Goal: Task Accomplishment & Management: Manage account settings

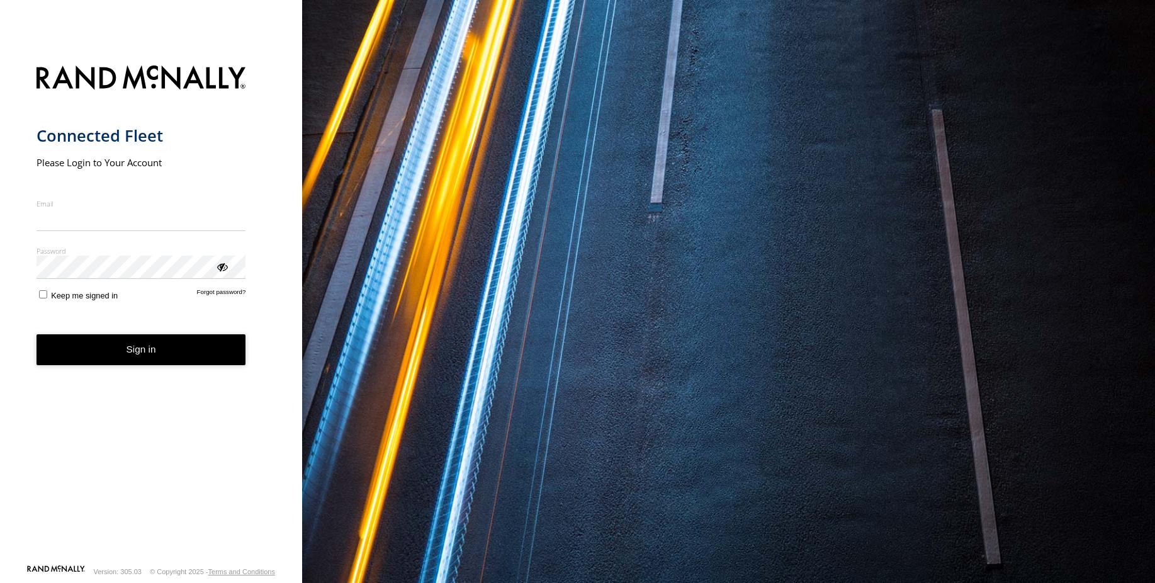
type input "**********"
click at [139, 358] on button "Sign in" at bounding box center [142, 349] width 210 height 31
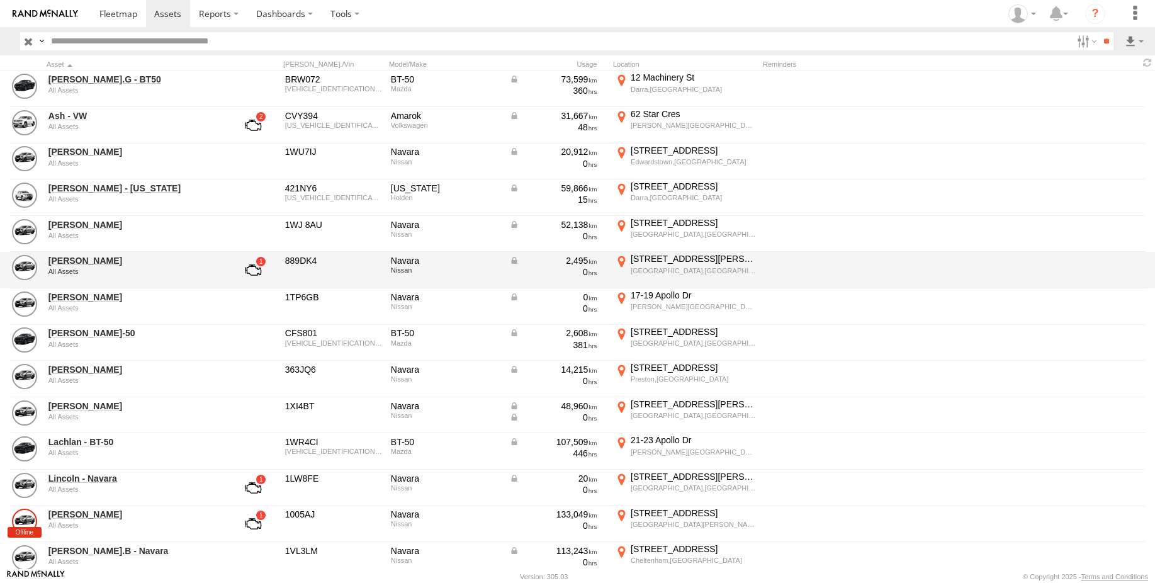
click at [258, 271] on link at bounding box center [253, 270] width 47 height 30
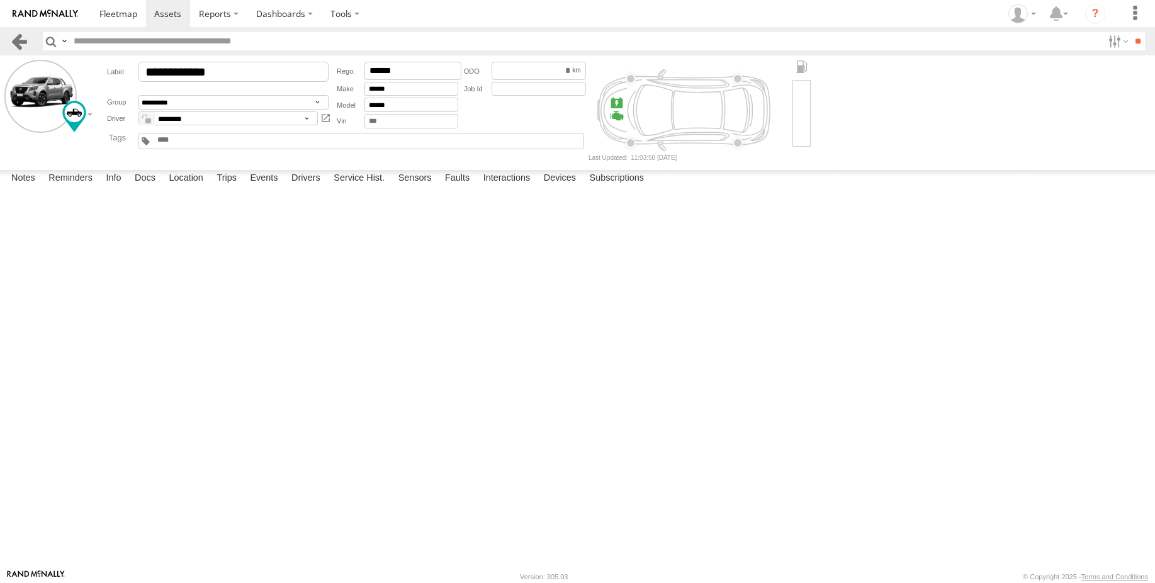
click at [11, 40] on link at bounding box center [19, 41] width 18 height 18
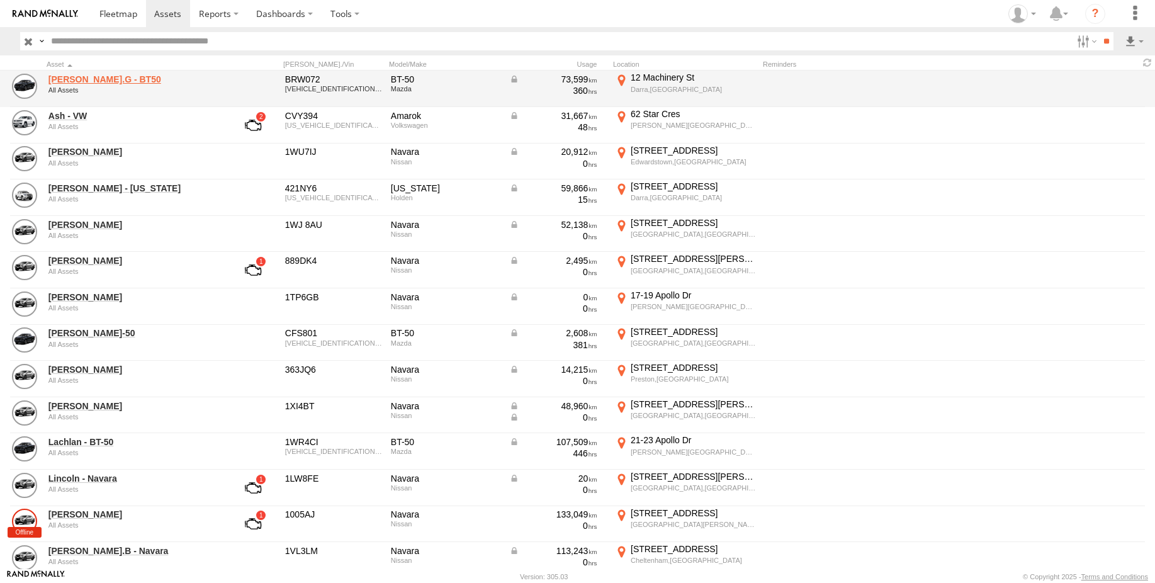
click at [86, 81] on link "Adam.G - BT50" at bounding box center [134, 79] width 172 height 11
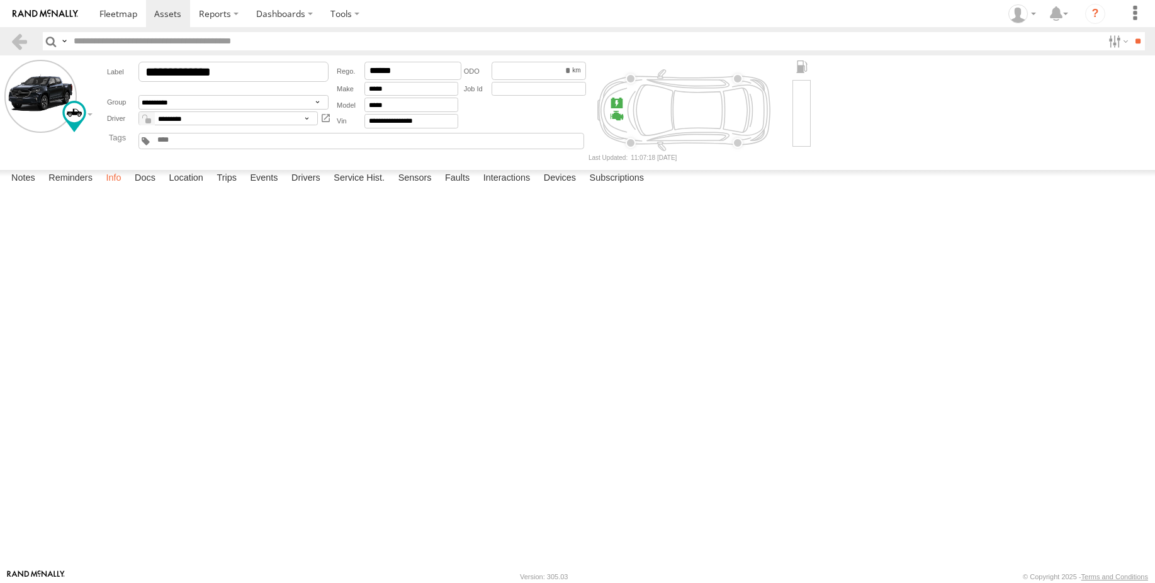
click at [116, 188] on label "Info" at bounding box center [113, 179] width 28 height 18
click at [0, 0] on input "text" at bounding box center [0, 0] width 0 height 0
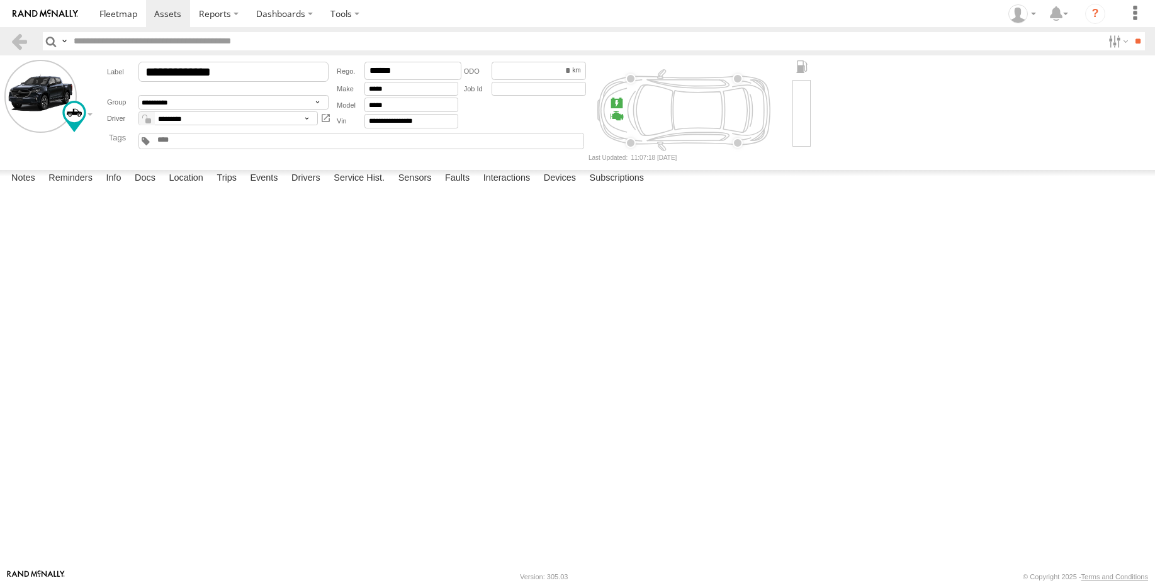
click at [40, 166] on main "**********" at bounding box center [577, 312] width 1155 height 514
click at [31, 188] on label "Notes" at bounding box center [23, 179] width 37 height 18
click at [64, 18] on img at bounding box center [45, 13] width 65 height 9
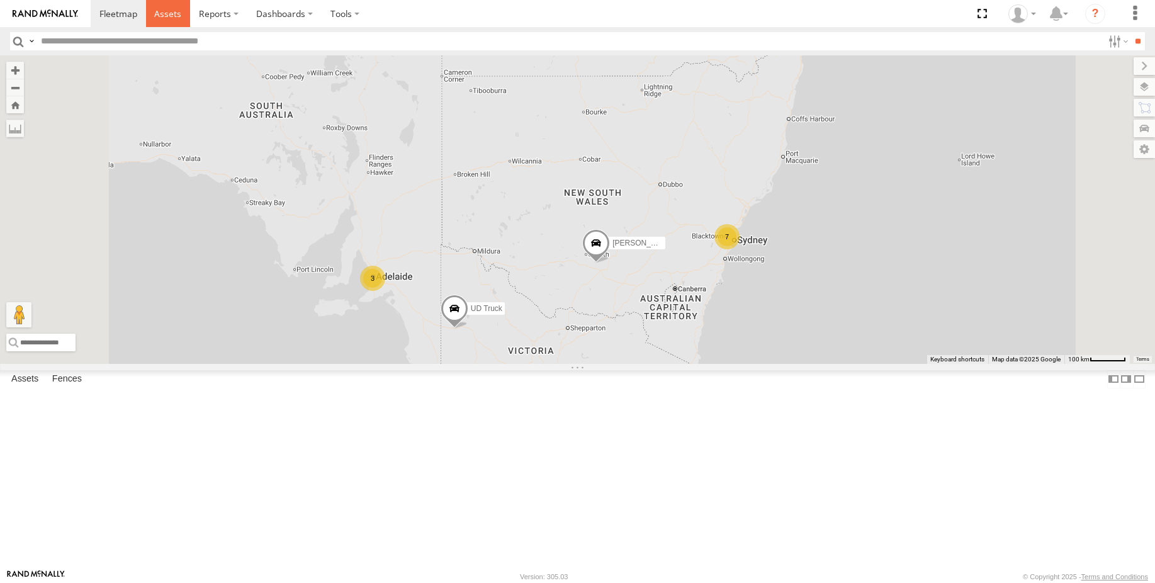
click at [176, 14] on span at bounding box center [167, 14] width 27 height 12
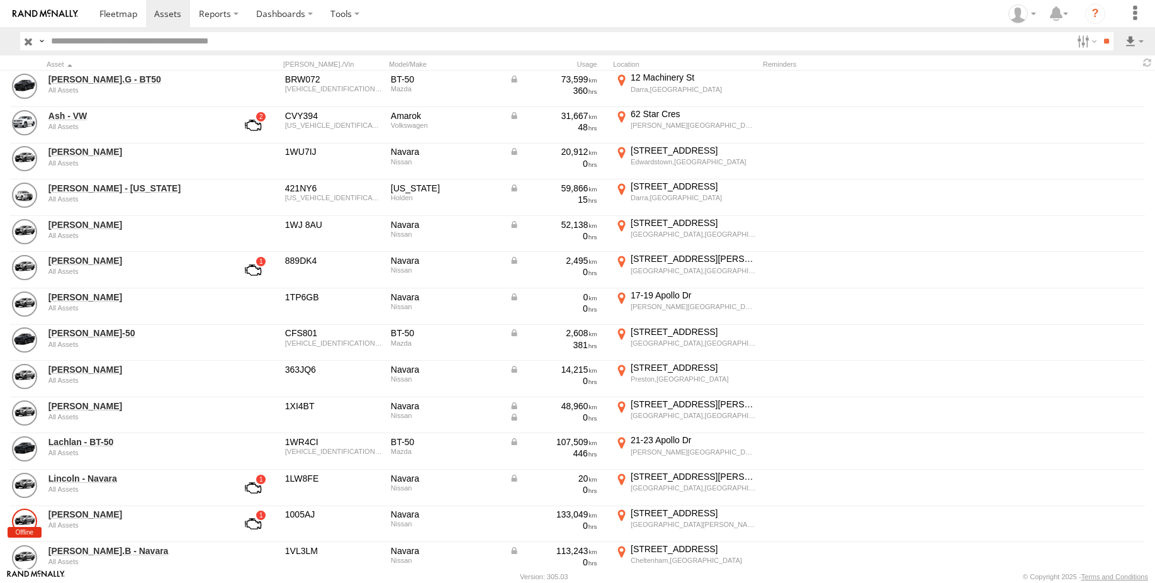
click at [585, 64] on div "Usage" at bounding box center [557, 64] width 101 height 9
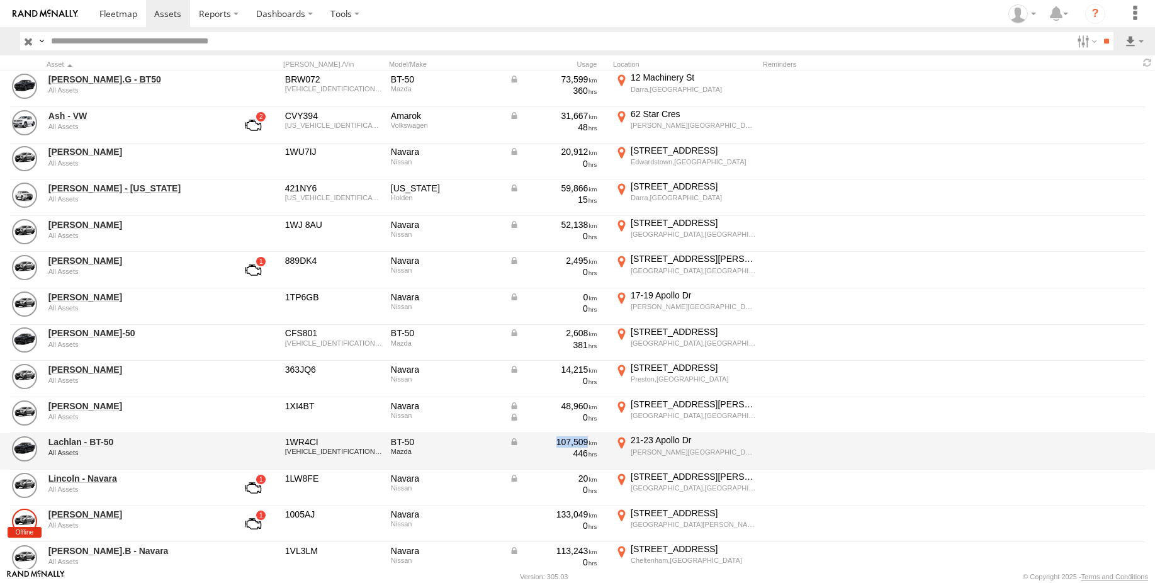
drag, startPoint x: 557, startPoint y: 440, endPoint x: 587, endPoint y: 439, distance: 30.2
click at [587, 439] on div "107,509" at bounding box center [553, 441] width 88 height 11
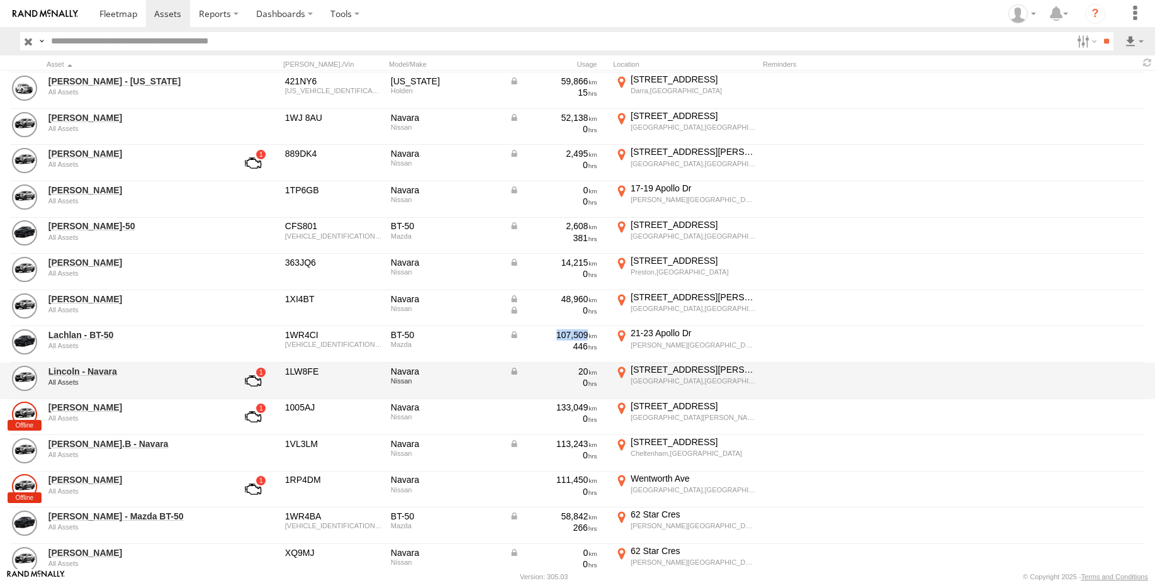
scroll to position [126, 0]
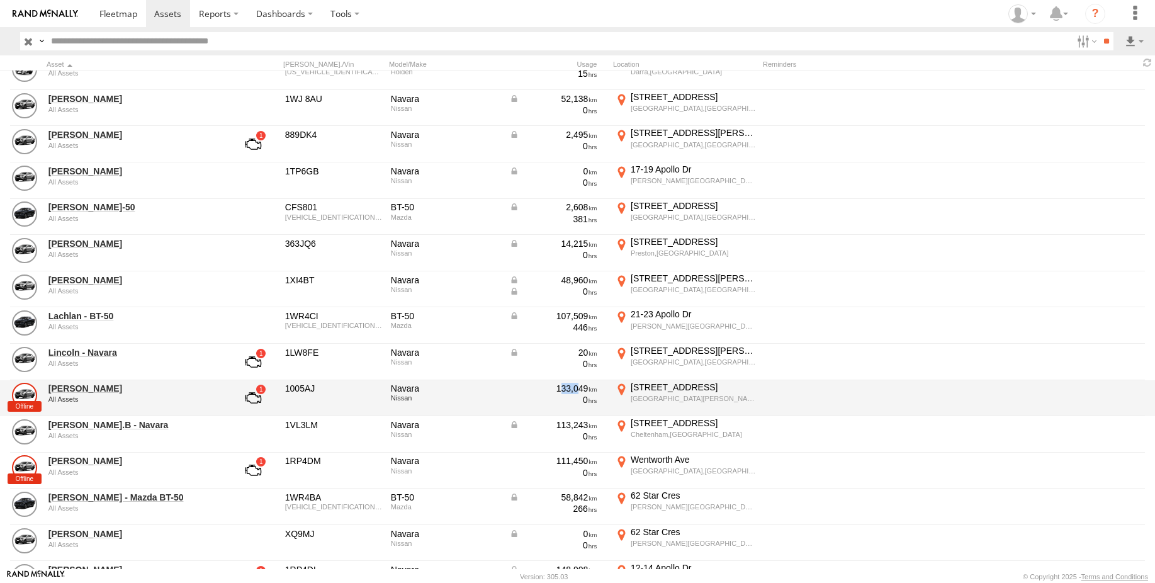
drag, startPoint x: 560, startPoint y: 389, endPoint x: 580, endPoint y: 384, distance: 20.8
click at [580, 384] on div "133,049" at bounding box center [553, 388] width 88 height 11
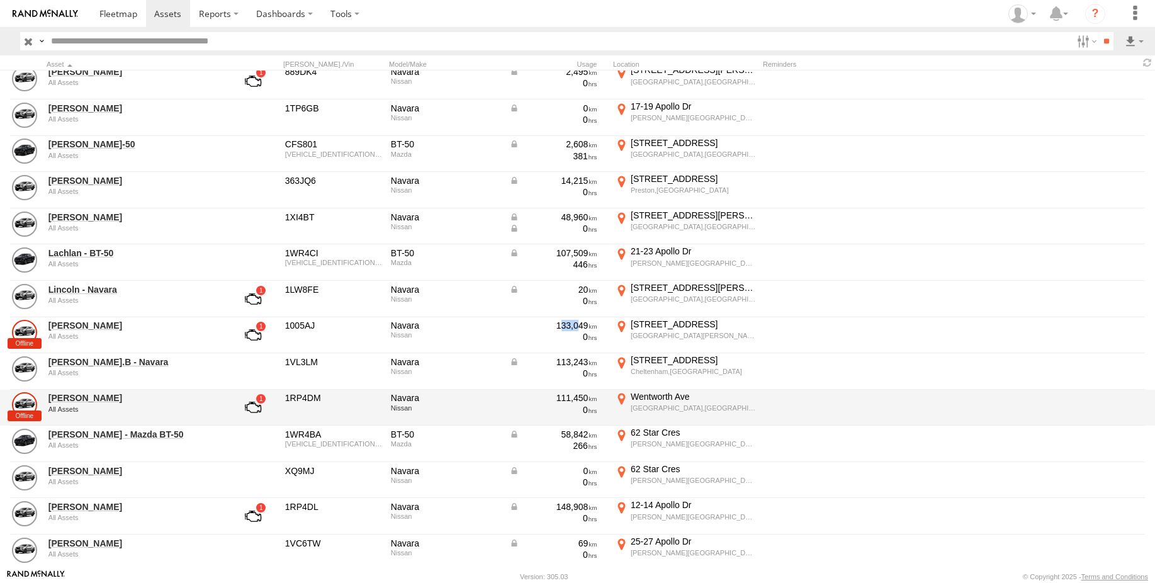
scroll to position [252, 0]
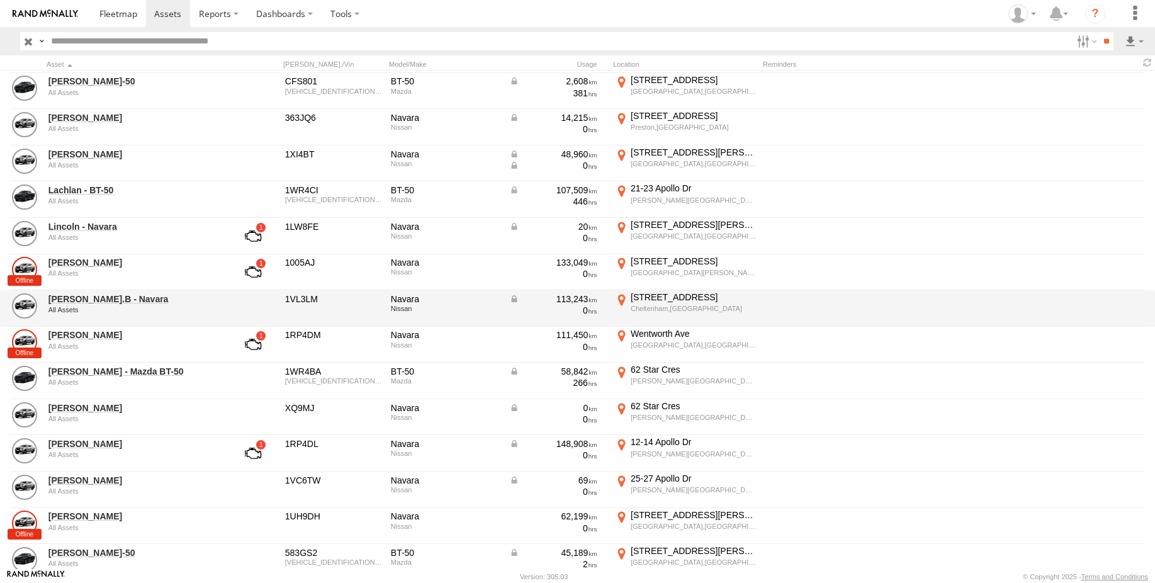
click at [563, 299] on div "113,243" at bounding box center [553, 298] width 88 height 11
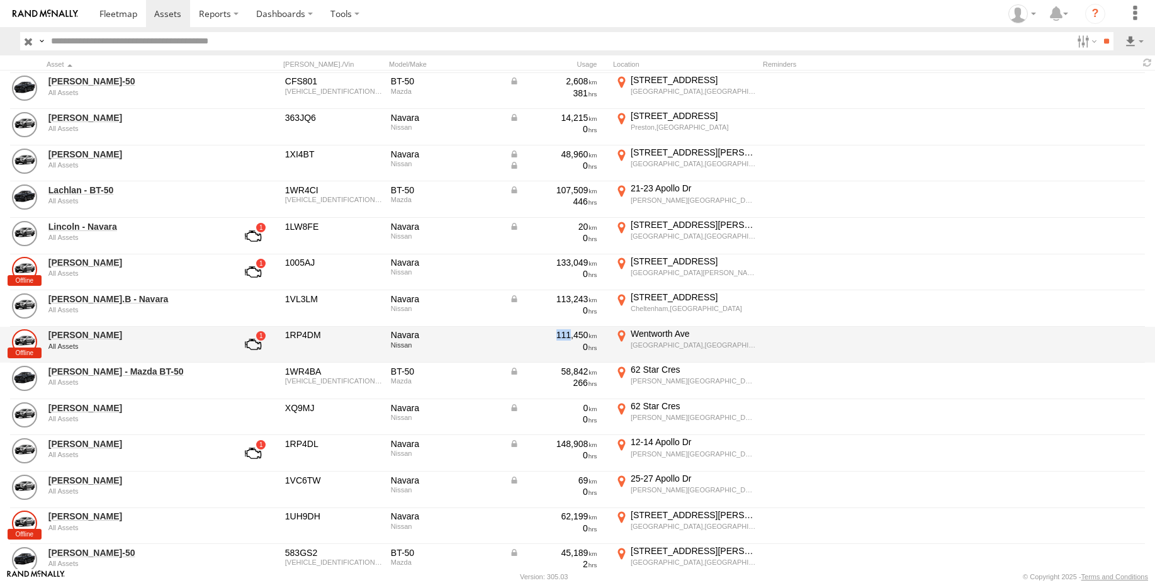
drag, startPoint x: 569, startPoint y: 336, endPoint x: 558, endPoint y: 337, distance: 11.5
click at [558, 337] on div "111,450" at bounding box center [553, 334] width 88 height 11
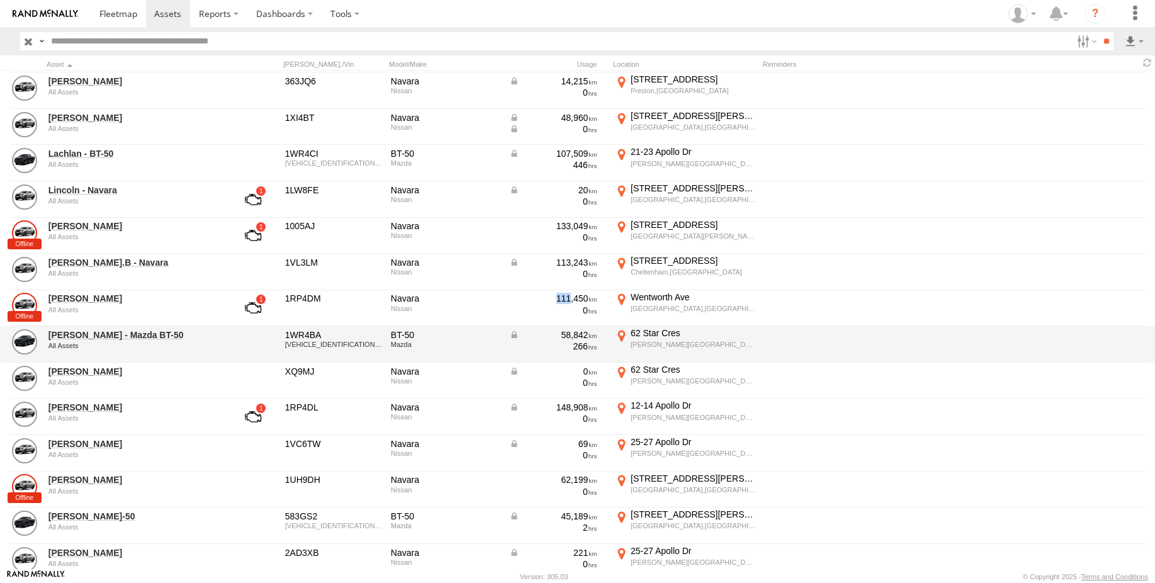
scroll to position [315, 0]
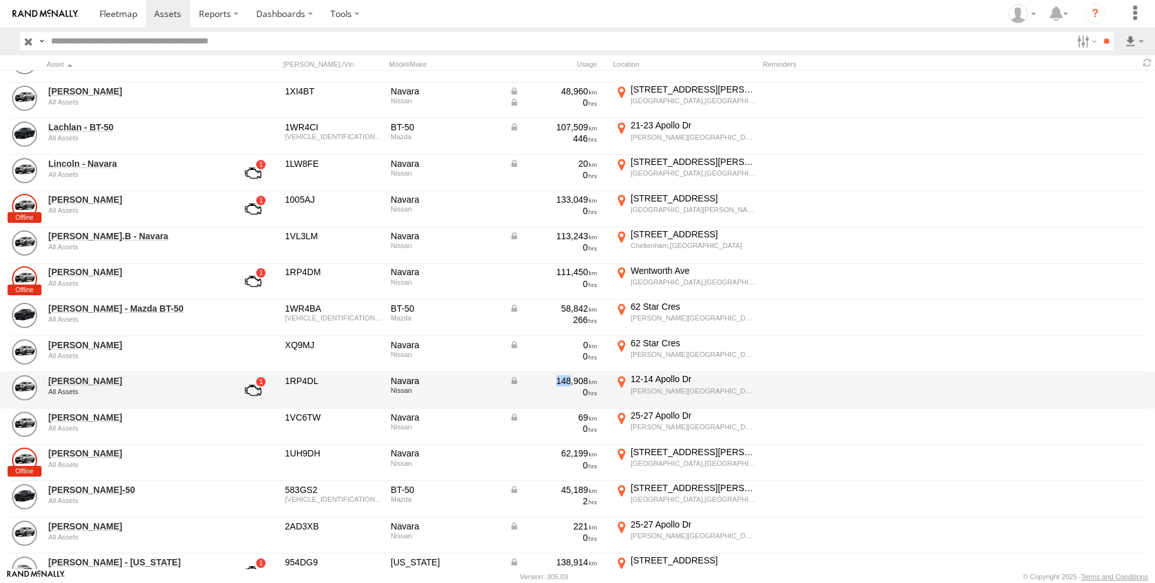
drag, startPoint x: 570, startPoint y: 382, endPoint x: 558, endPoint y: 385, distance: 11.8
click at [558, 385] on div "148,908" at bounding box center [553, 380] width 88 height 11
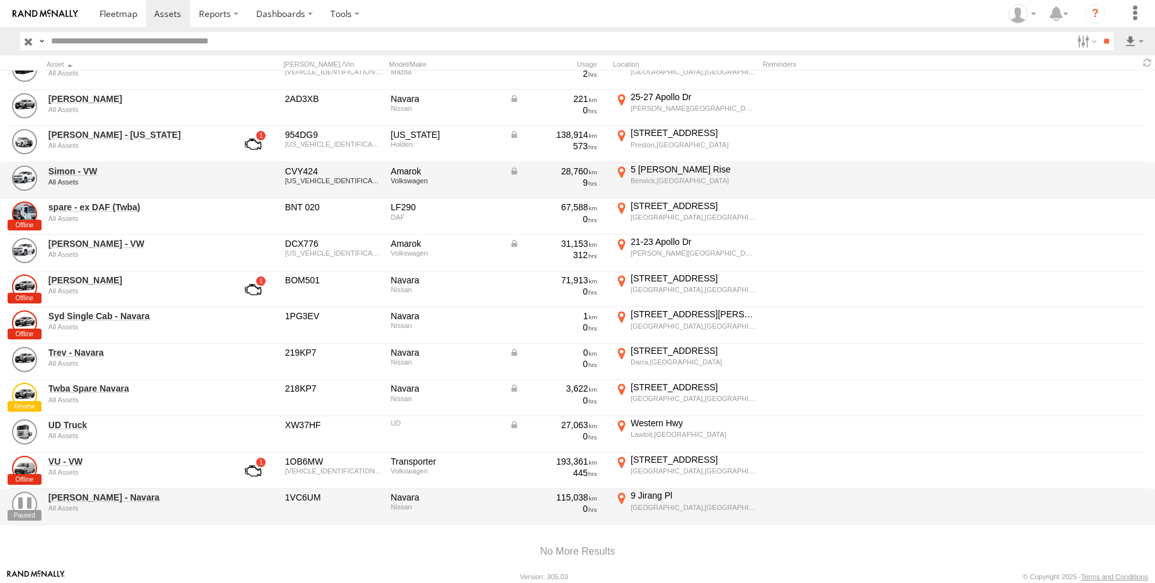
scroll to position [755, 0]
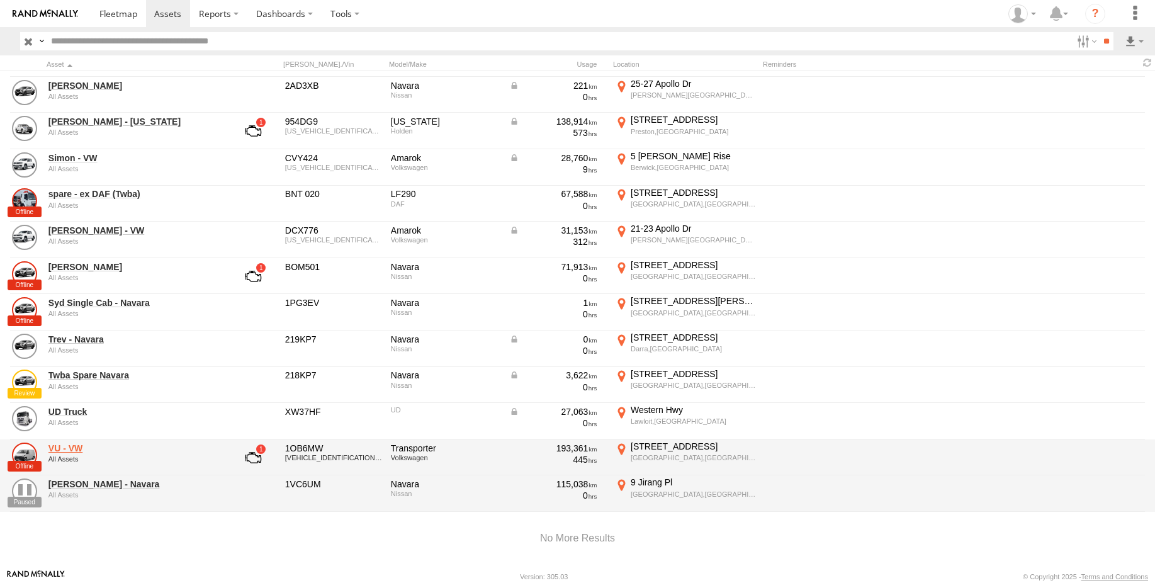
click at [76, 449] on link "VU - VW" at bounding box center [134, 448] width 172 height 11
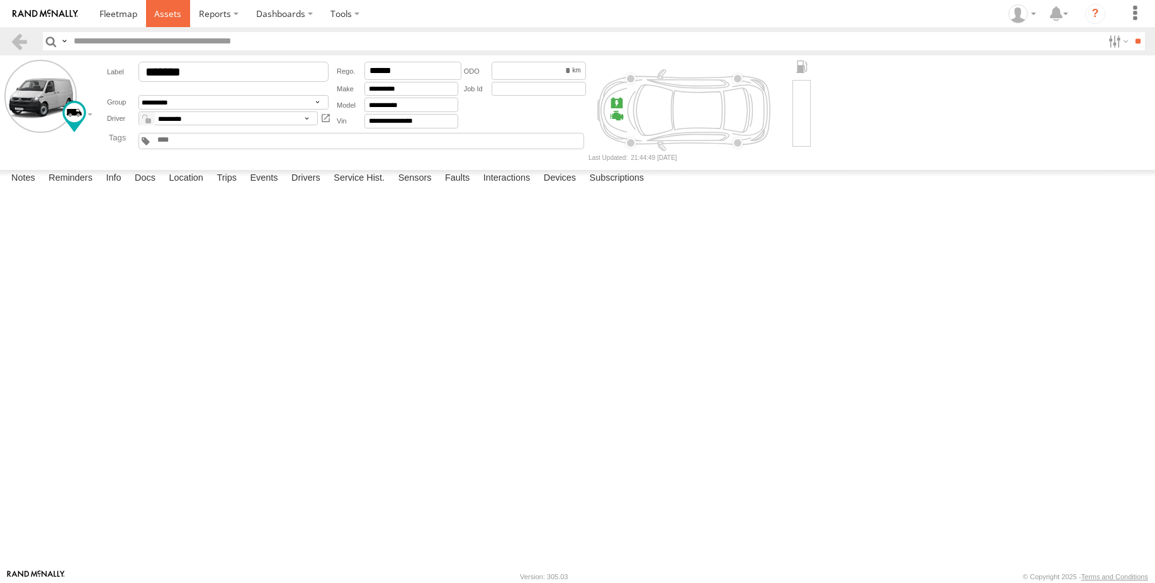
click at [166, 15] on span at bounding box center [167, 14] width 27 height 12
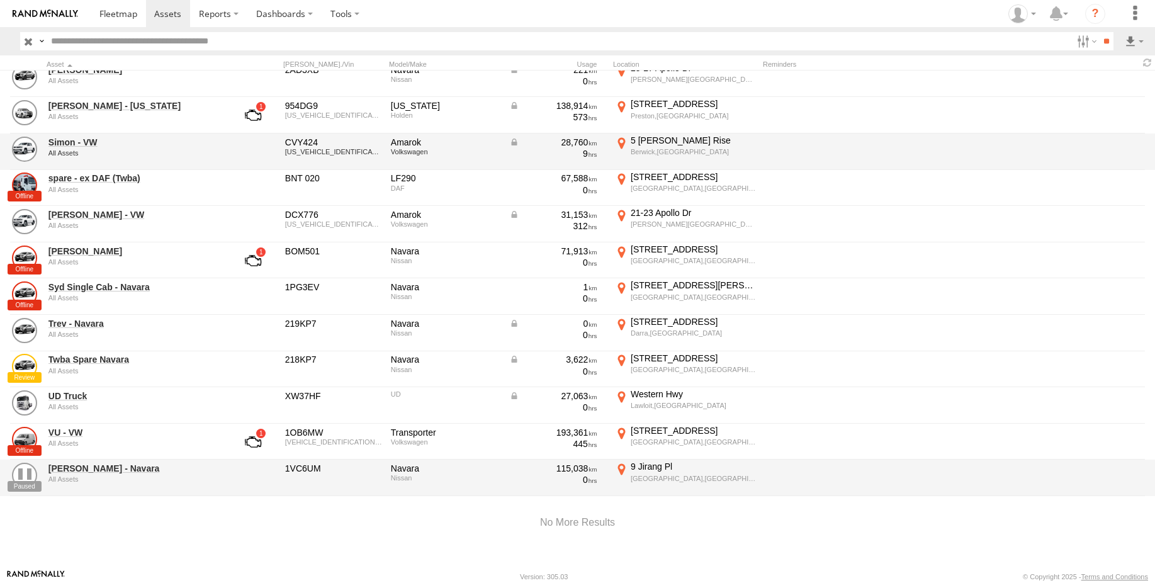
scroll to position [776, 0]
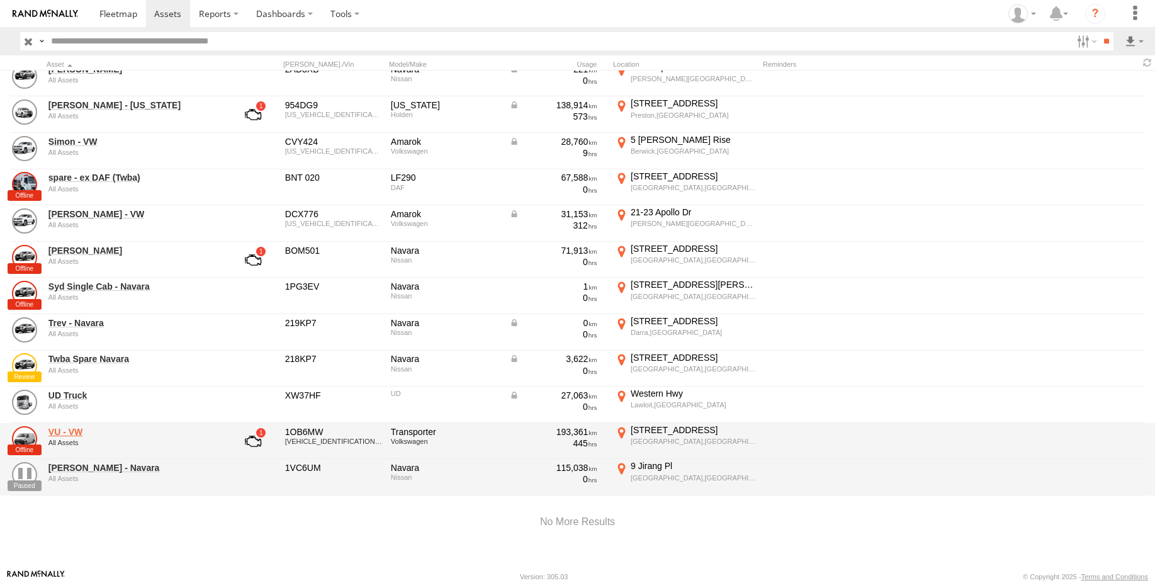
click at [55, 429] on link "VU - VW" at bounding box center [134, 431] width 172 height 11
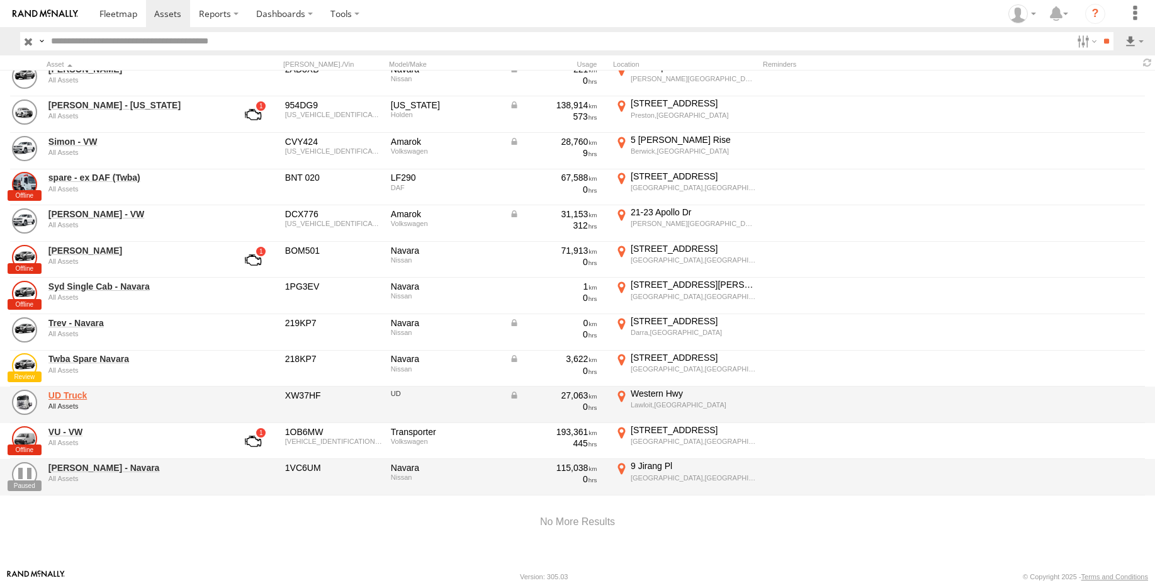
scroll to position [735, 0]
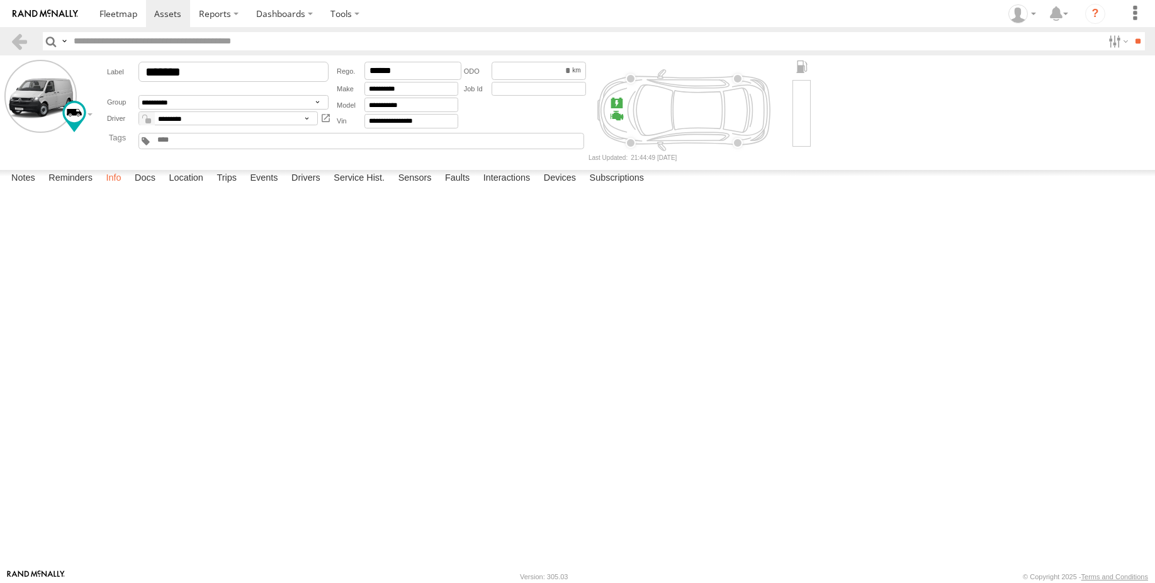
click at [118, 188] on label "Info" at bounding box center [113, 179] width 28 height 18
click at [26, 41] on link at bounding box center [19, 41] width 18 height 18
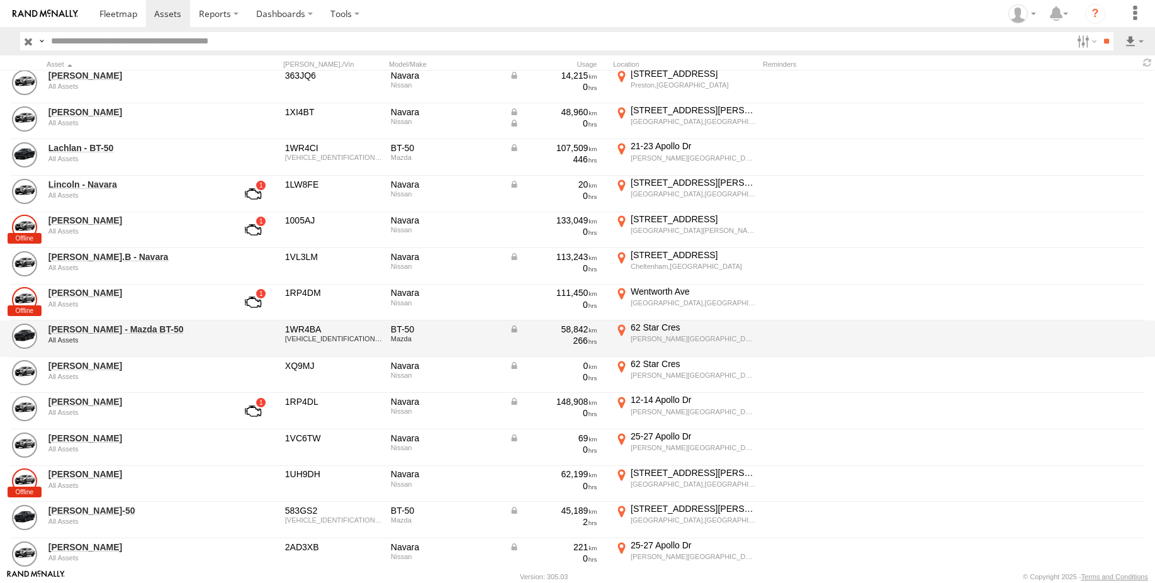
scroll to position [315, 0]
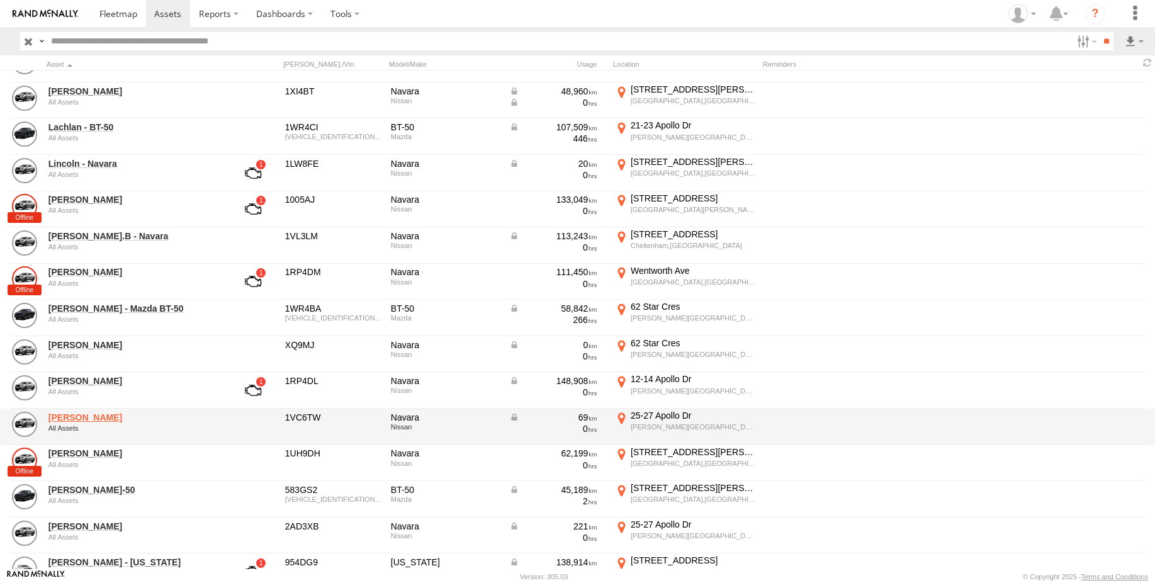
click at [85, 419] on link "[PERSON_NAME]" at bounding box center [134, 417] width 172 height 11
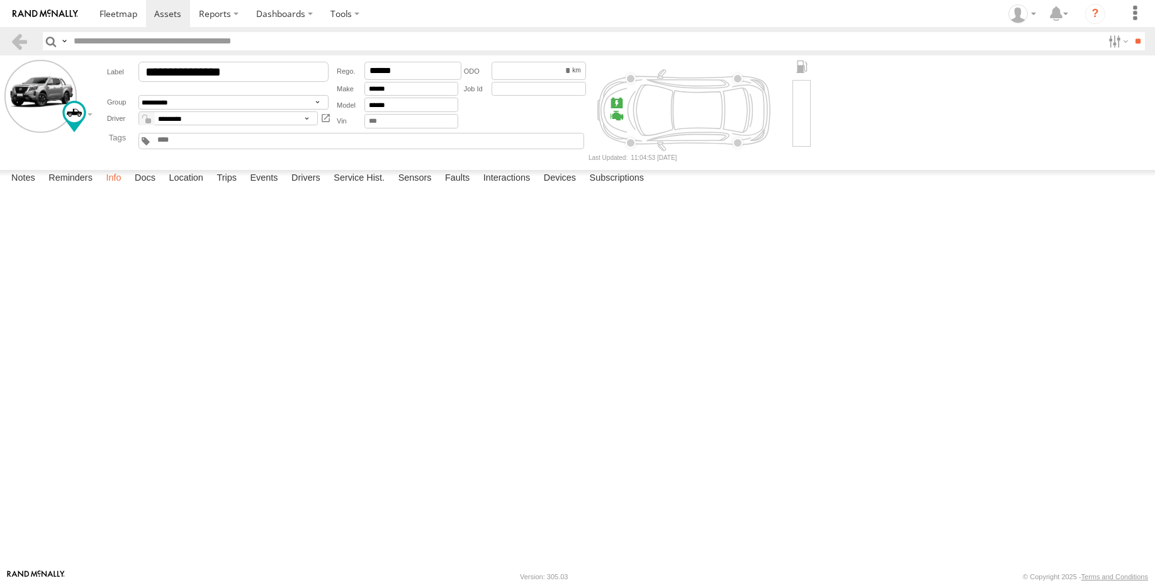
click at [118, 188] on label "Info" at bounding box center [113, 179] width 28 height 18
click at [553, 70] on input "*****" at bounding box center [539, 71] width 94 height 18
drag, startPoint x: 571, startPoint y: 69, endPoint x: 543, endPoint y: 71, distance: 27.7
click at [543, 71] on div "*****" at bounding box center [539, 71] width 94 height 18
click at [506, 72] on input "*****" at bounding box center [539, 71] width 94 height 18
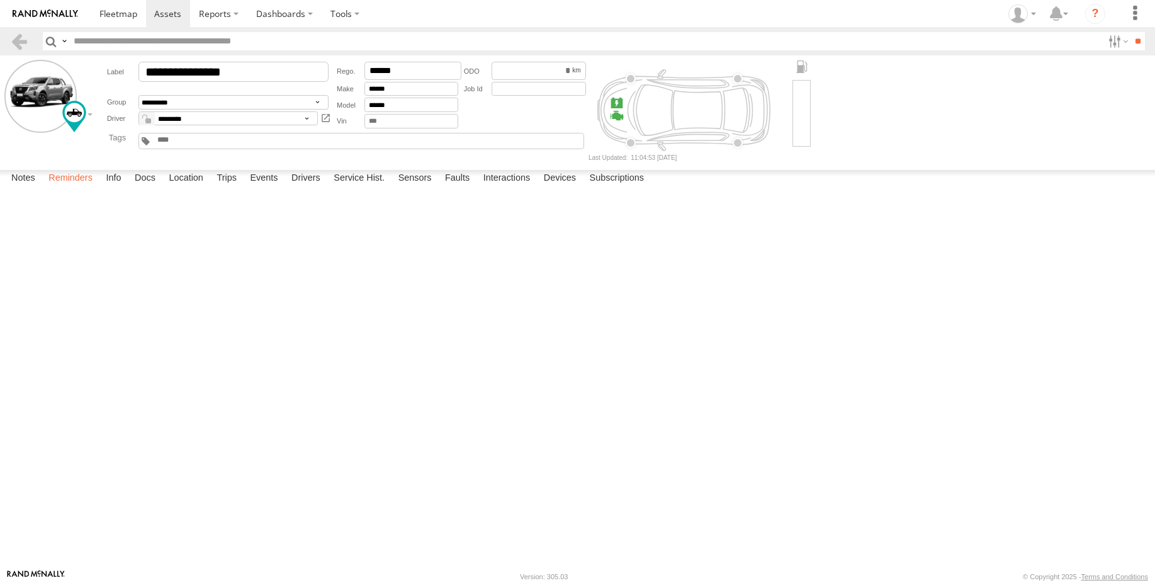
click at [71, 188] on label "Reminders" at bounding box center [70, 179] width 57 height 18
click at [22, 188] on label "Notes" at bounding box center [23, 179] width 37 height 18
click at [162, 14] on span at bounding box center [167, 14] width 27 height 12
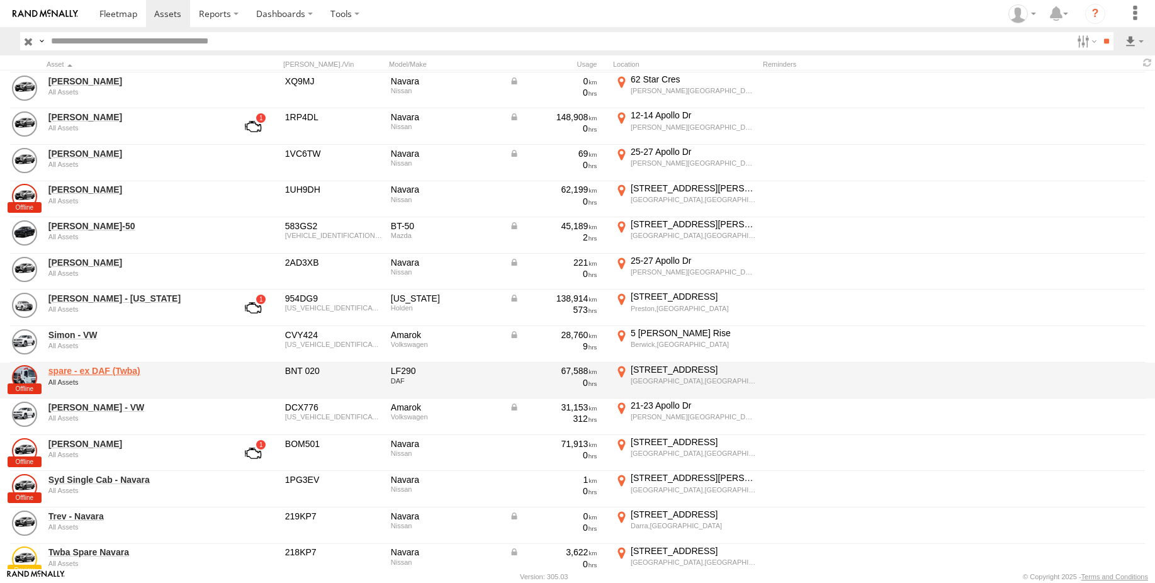
scroll to position [567, 0]
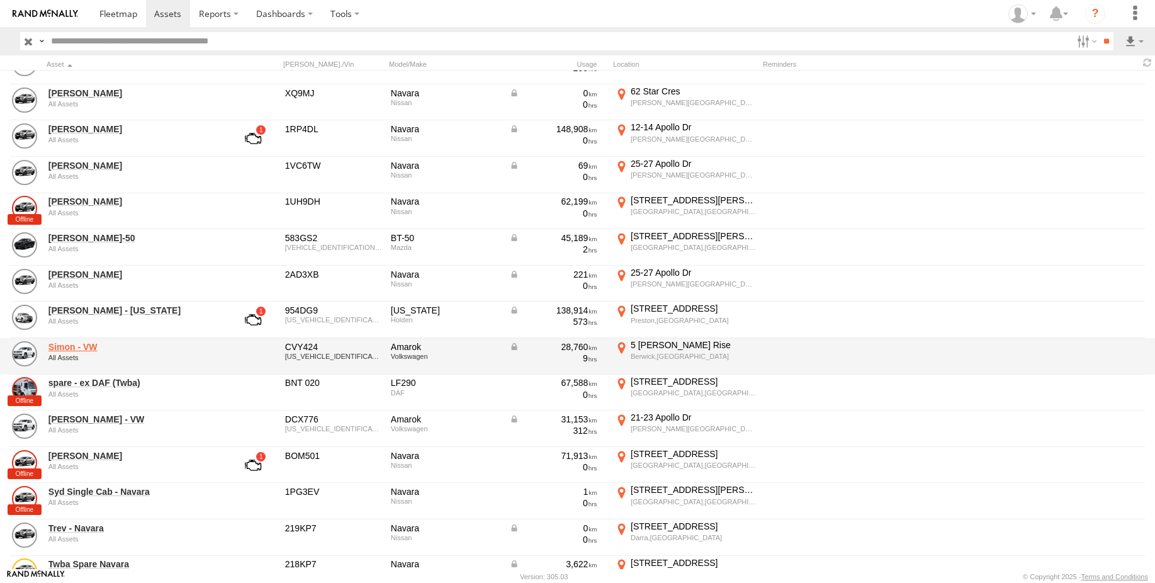
click at [72, 344] on link "Simon - VW" at bounding box center [134, 346] width 172 height 11
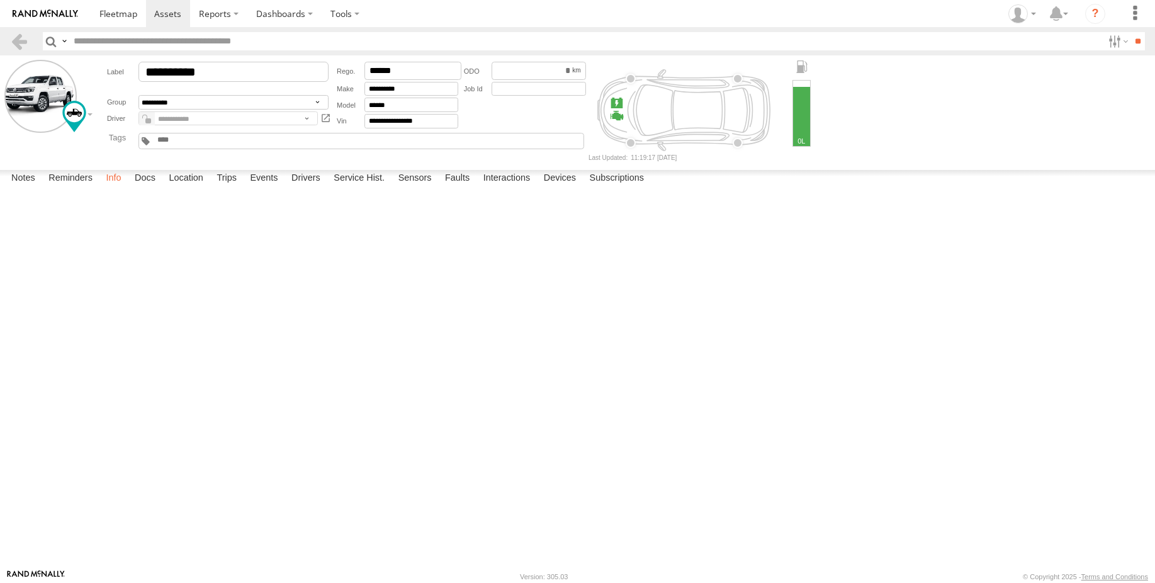
click at [111, 188] on label "Info" at bounding box center [113, 179] width 28 height 18
click at [15, 38] on link at bounding box center [19, 41] width 18 height 18
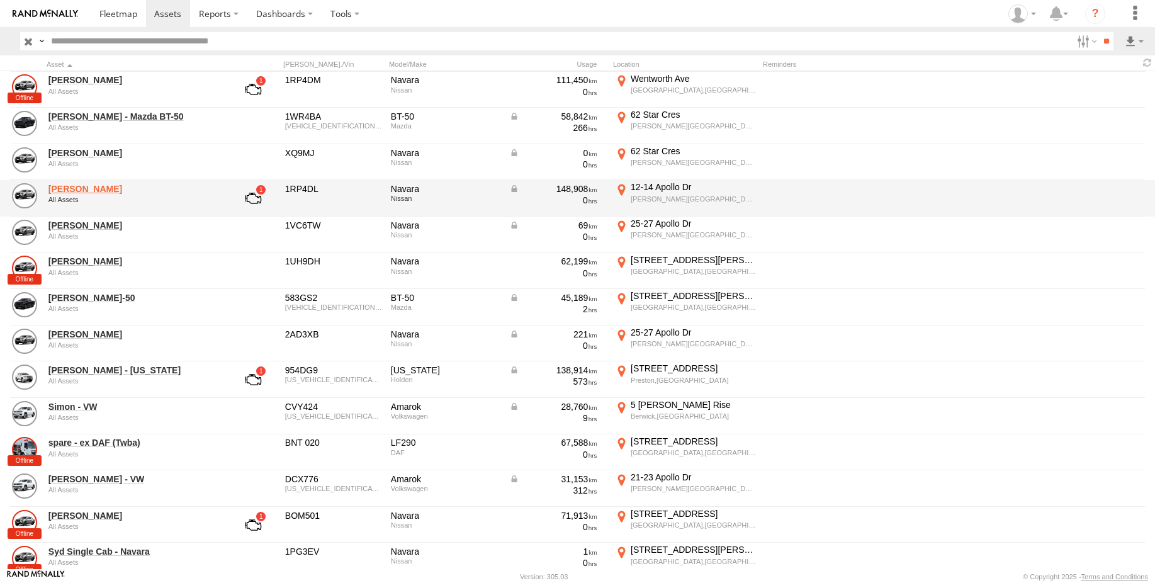
scroll to position [504, 0]
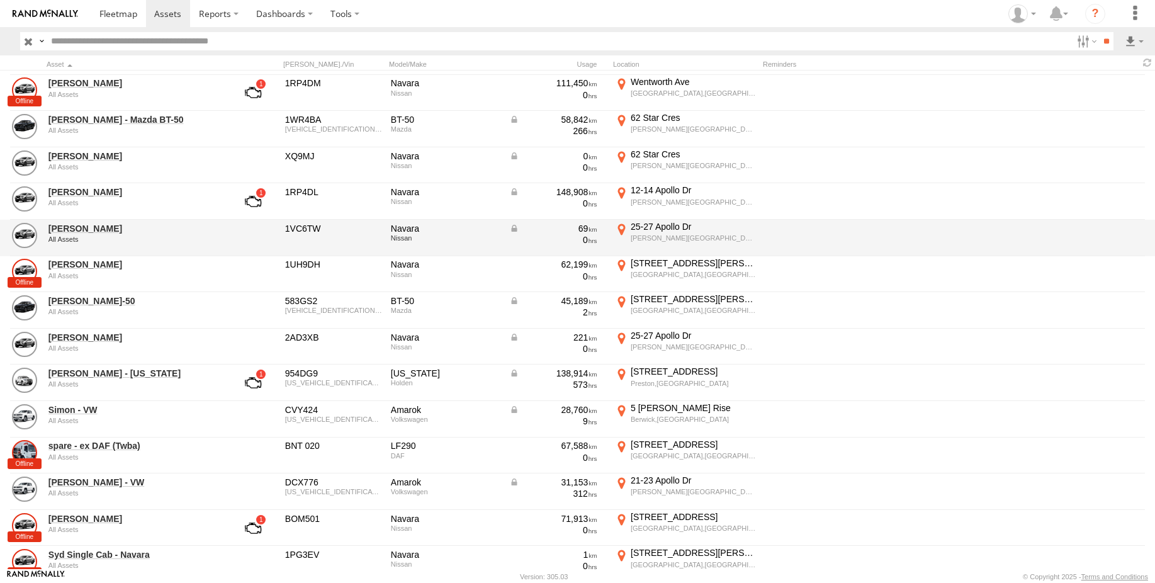
click at [514, 229] on div "69" at bounding box center [553, 228] width 88 height 11
click at [85, 230] on link "[PERSON_NAME]" at bounding box center [134, 228] width 172 height 11
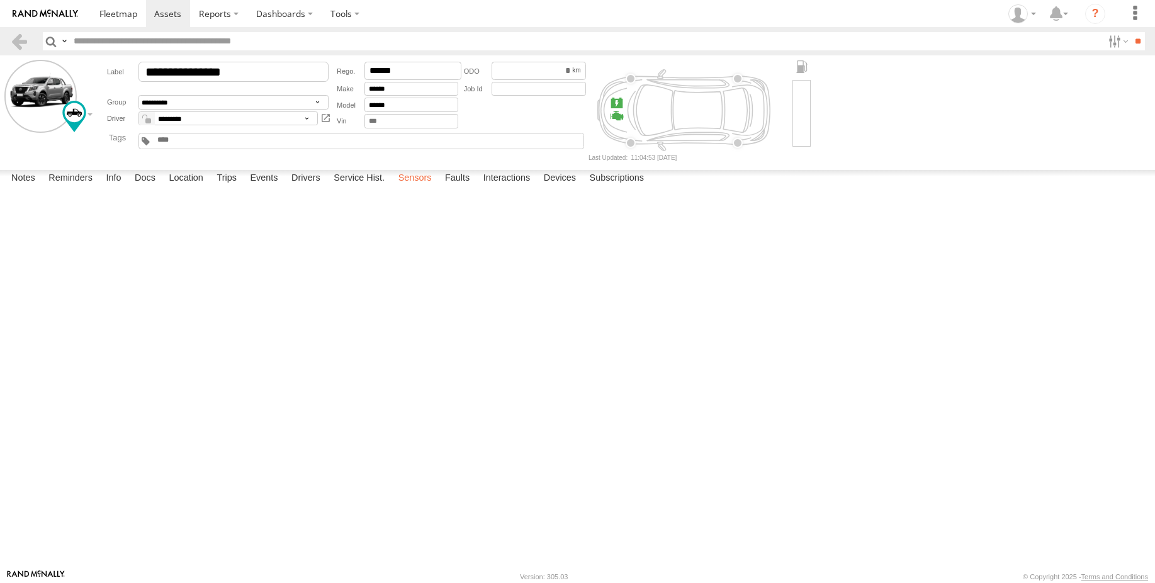
click at [409, 188] on label "Sensors" at bounding box center [415, 179] width 46 height 18
click at [20, 40] on link at bounding box center [19, 41] width 18 height 18
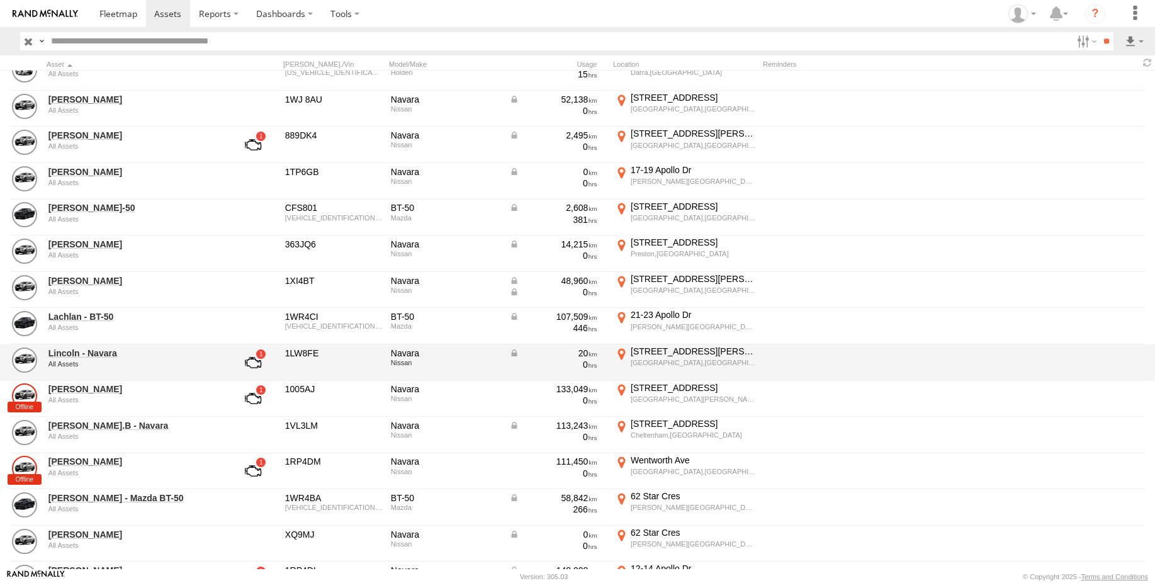
scroll to position [126, 0]
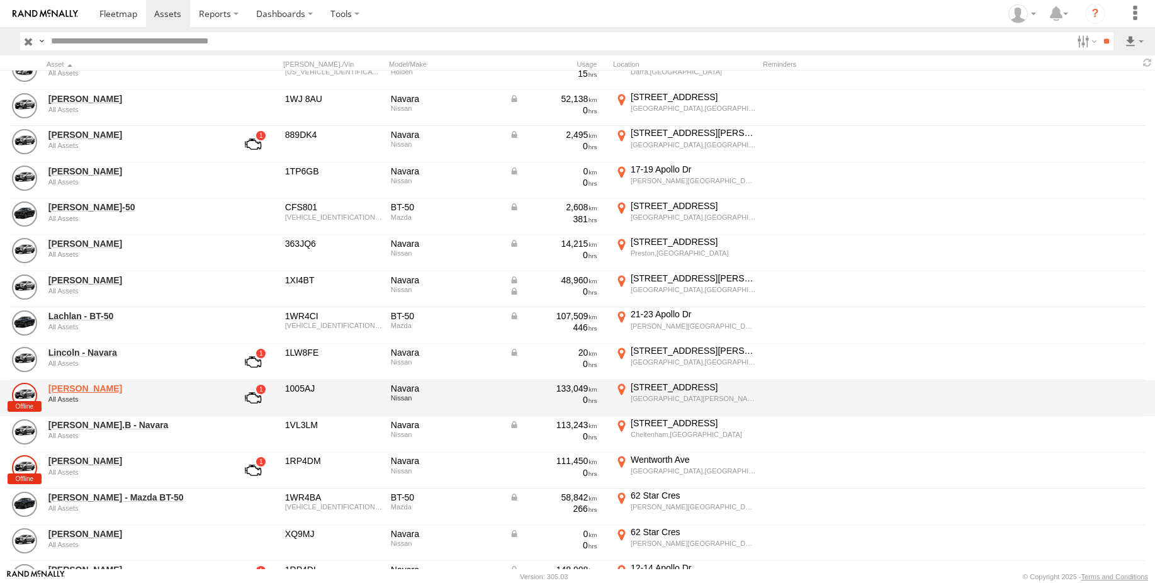
click at [74, 389] on link "[PERSON_NAME]" at bounding box center [134, 388] width 172 height 11
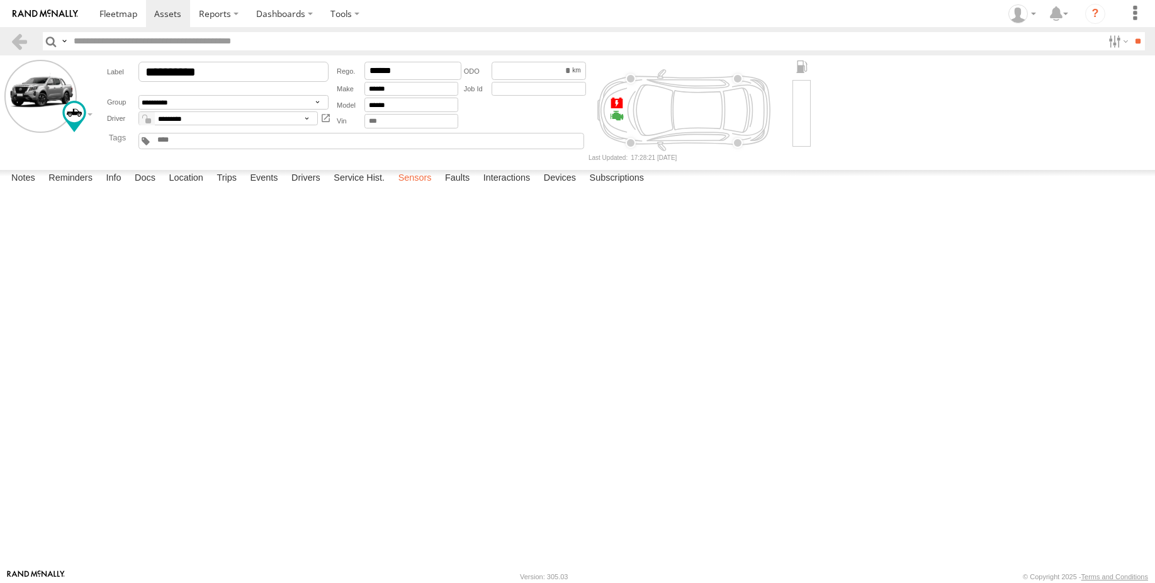
click at [426, 188] on label "Sensors" at bounding box center [415, 179] width 46 height 18
click at [562, 188] on label "Devices" at bounding box center [560, 179] width 45 height 18
click at [25, 40] on link at bounding box center [19, 41] width 18 height 18
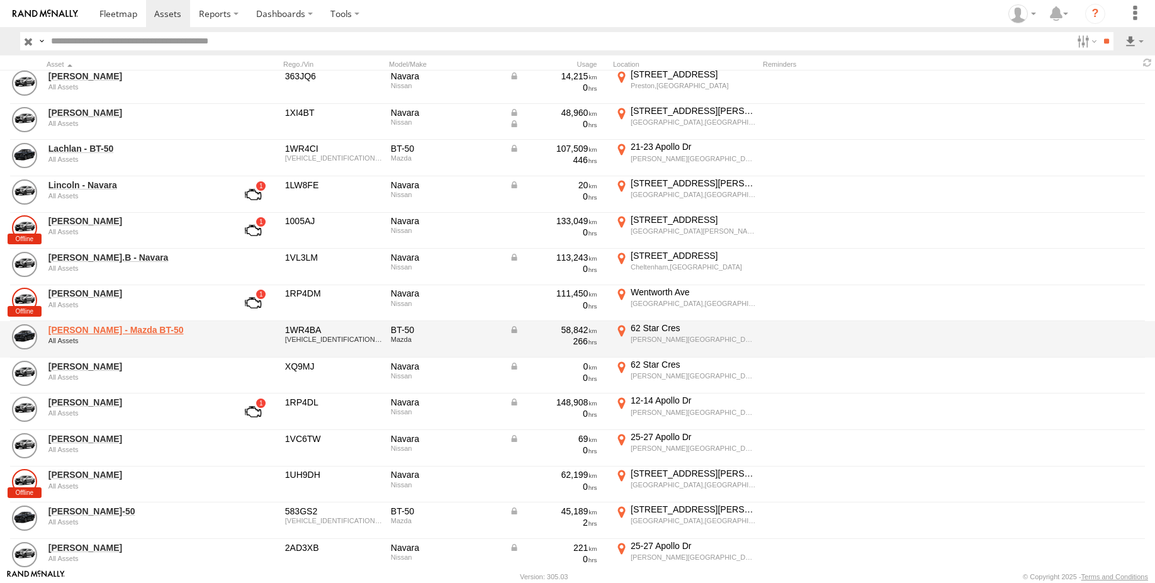
scroll to position [315, 0]
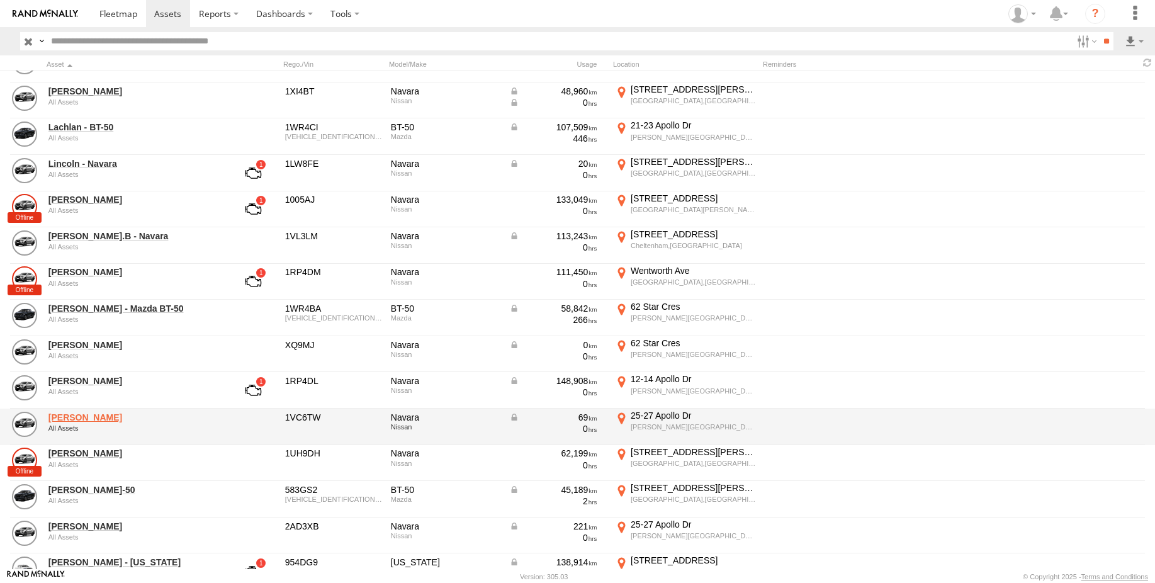
click at [105, 419] on link "Rodney - Navara" at bounding box center [134, 417] width 172 height 11
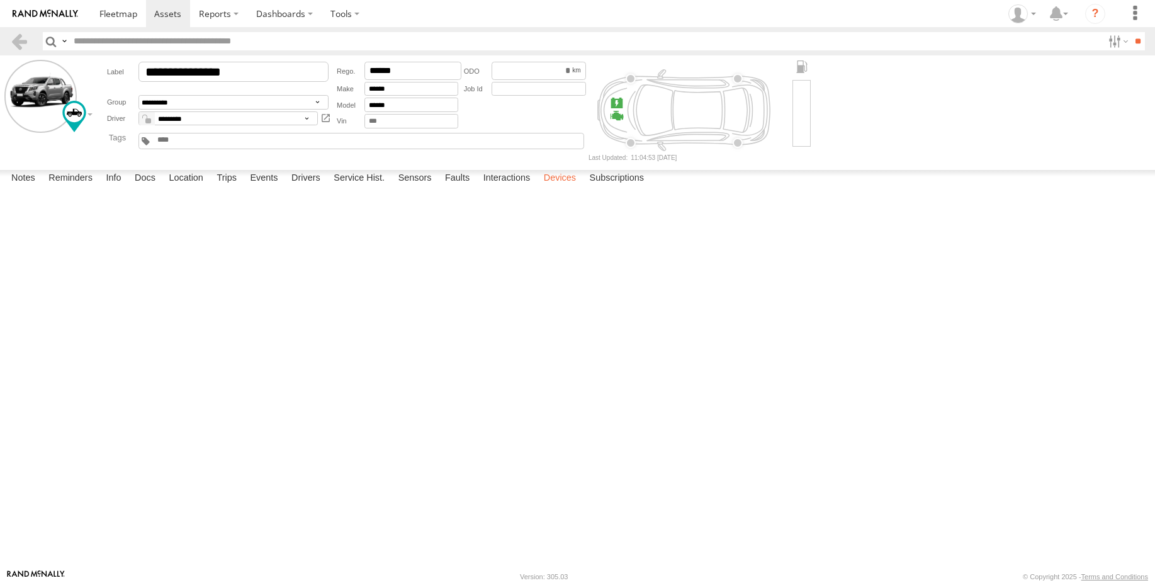
click at [572, 188] on label "Devices" at bounding box center [560, 179] width 45 height 18
drag, startPoint x: 606, startPoint y: 230, endPoint x: 597, endPoint y: 235, distance: 10.2
click at [0, 0] on div "11:04 15/08/2025" at bounding box center [0, 0] width 0 height 0
drag, startPoint x: 597, startPoint y: 235, endPoint x: 635, endPoint y: 328, distance: 100.3
click at [0, 0] on div "Active Devices 24587C649CD4 TKV Online GX6 2.2.0-enc 19:17 01/07/2024 06:17 15/…" at bounding box center [0, 0] width 0 height 0
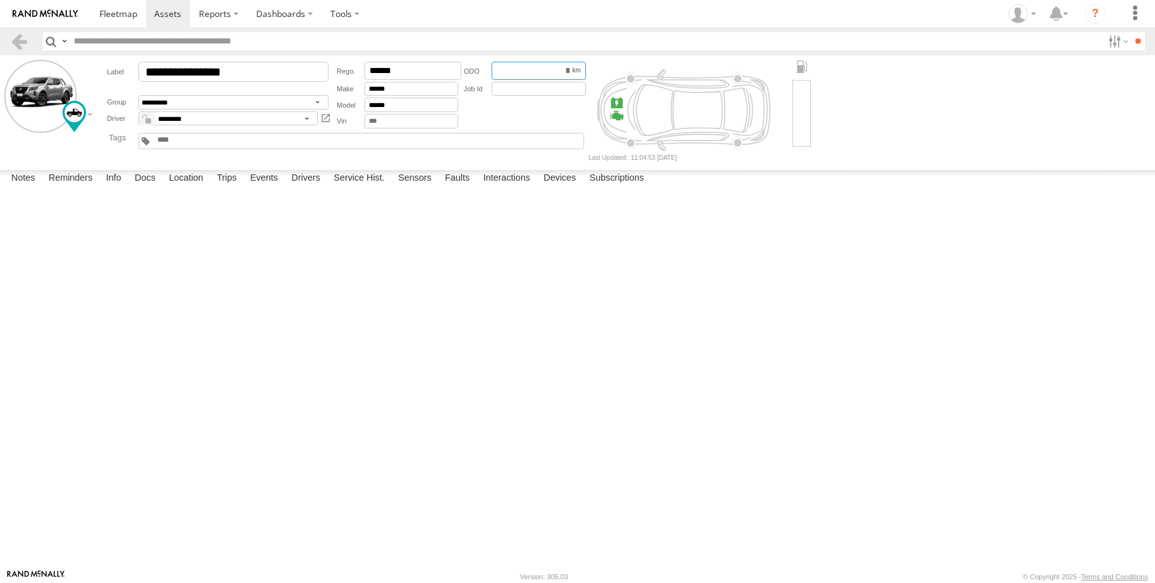
drag, startPoint x: 530, startPoint y: 71, endPoint x: 577, endPoint y: 69, distance: 46.6
click at [577, 69] on div "*****" at bounding box center [539, 71] width 94 height 18
type input "*"
type input "**"
click at [0, 0] on div "24587C649CD4 TKV Online GX6 2.2.0-enc 19:17 01/07/2024 06:17 15/08/2025 11:04 1…" at bounding box center [0, 0] width 0 height 0
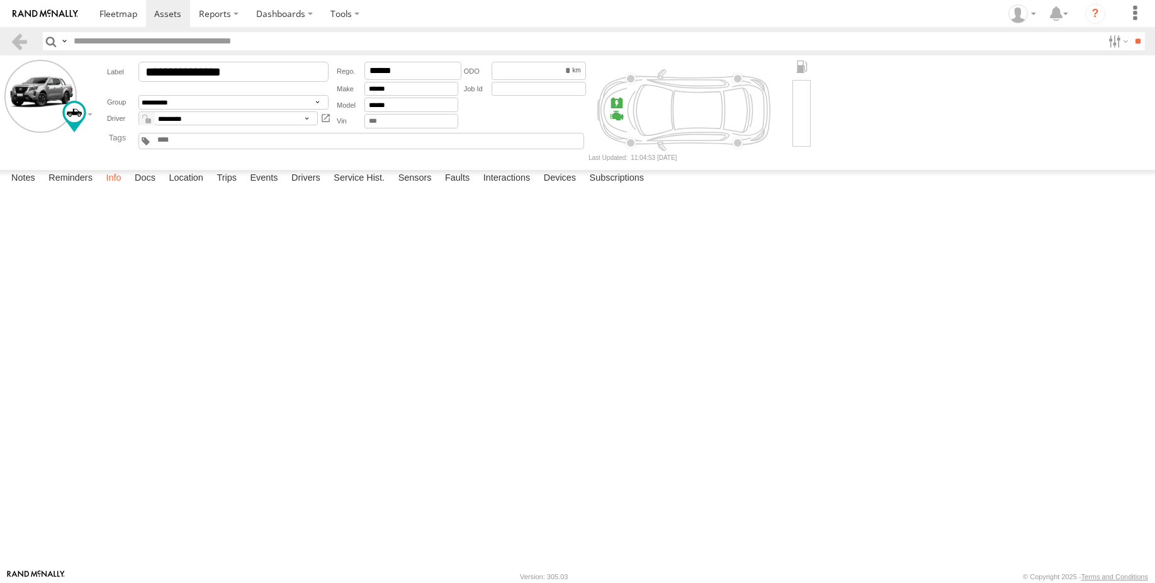
click at [110, 188] on label "Info" at bounding box center [113, 179] width 28 height 18
click at [47, 17] on img at bounding box center [45, 13] width 65 height 9
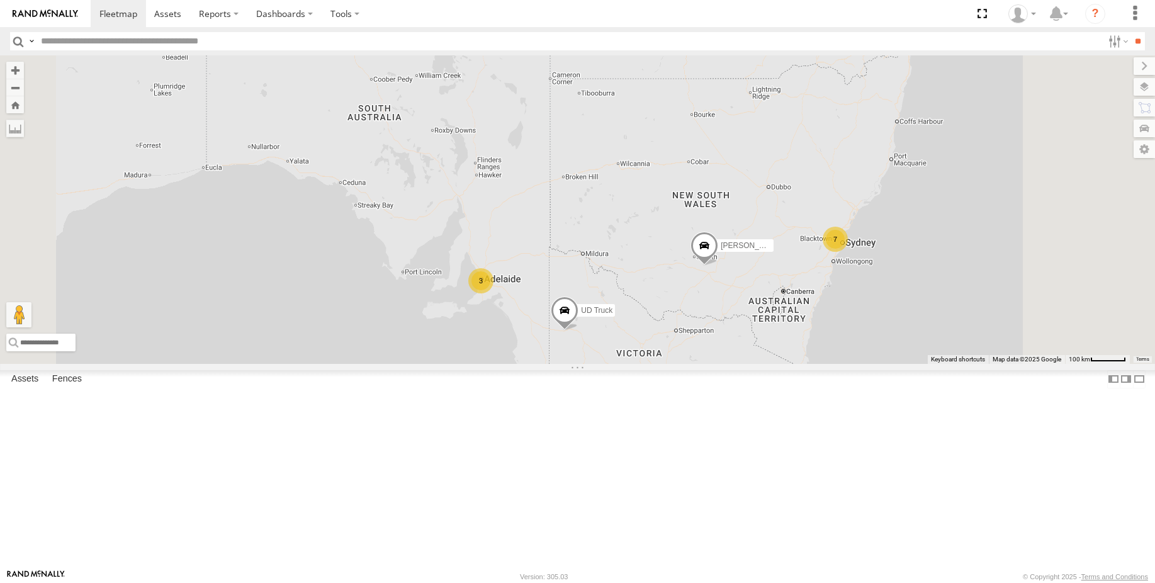
click at [718, 266] on span at bounding box center [705, 249] width 28 height 34
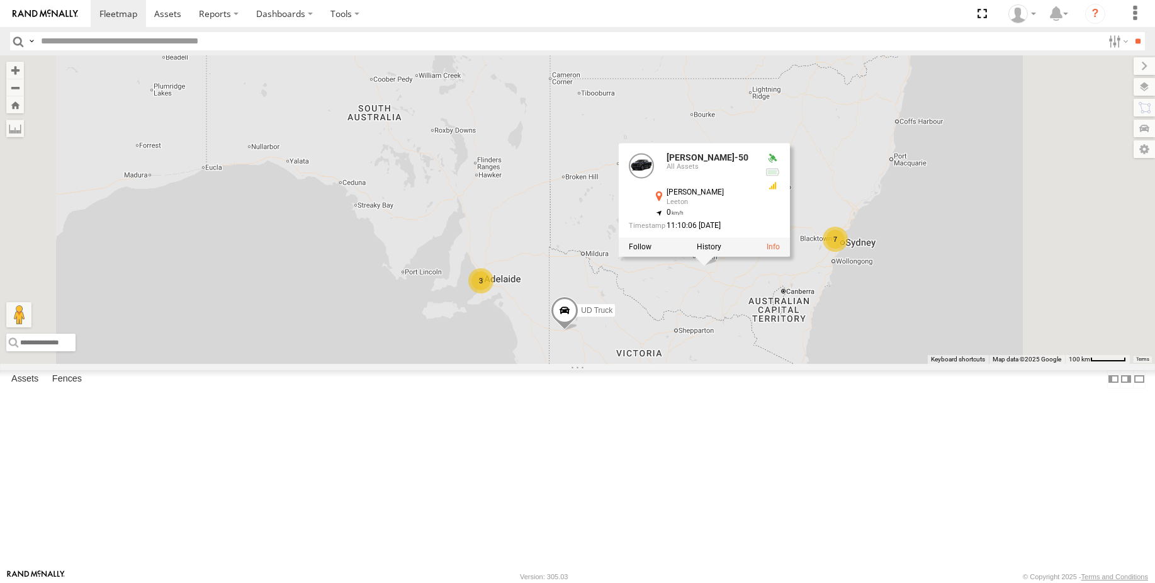
click at [873, 363] on div "Roy - BT-50 UD Truck 7 11 3 3 6 Roy - BT-50 All Assets Vance Rd Leeton -34.5500…" at bounding box center [577, 209] width 1155 height 308
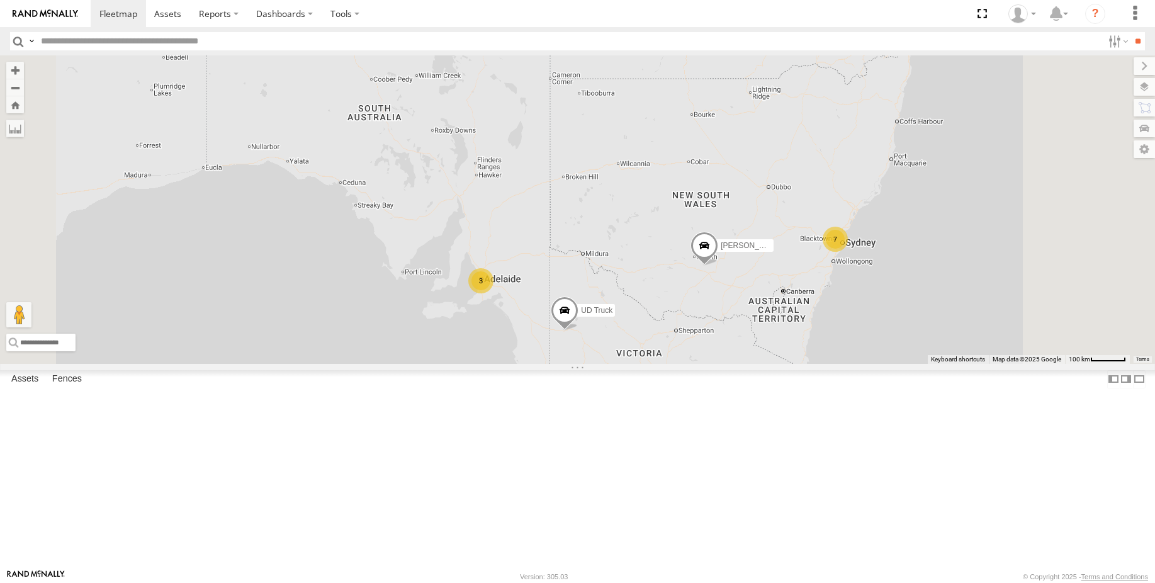
click at [718, 266] on span at bounding box center [705, 249] width 28 height 34
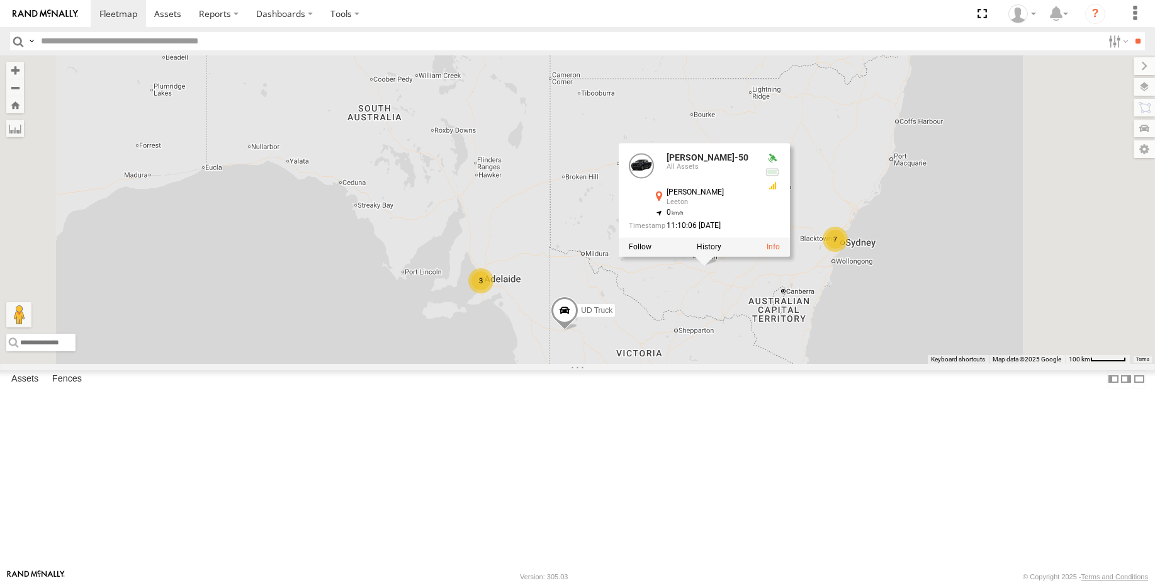
click at [790, 256] on div at bounding box center [704, 246] width 171 height 19
click at [721, 251] on label at bounding box center [709, 246] width 25 height 9
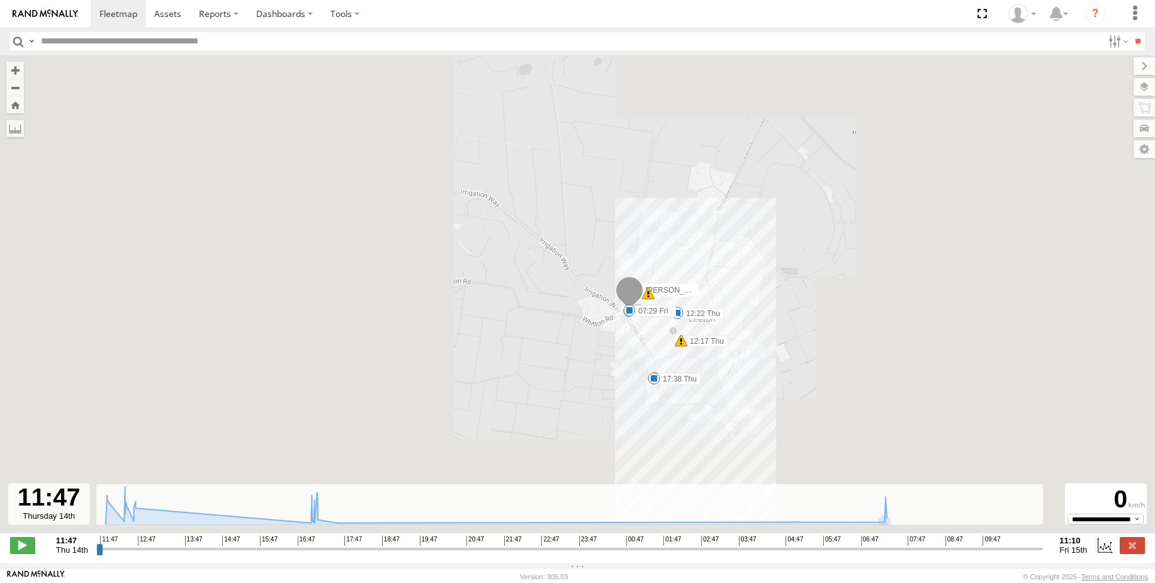
drag, startPoint x: 696, startPoint y: 431, endPoint x: 681, endPoint y: 373, distance: 59.9
click at [681, 373] on div "Roy - BT-50 11:51 Thu 12:22 Thu 12:34 Thu 17:08 Thu 17:38 Thu 07:29 Fri 12:17 T…" at bounding box center [577, 300] width 1155 height 491
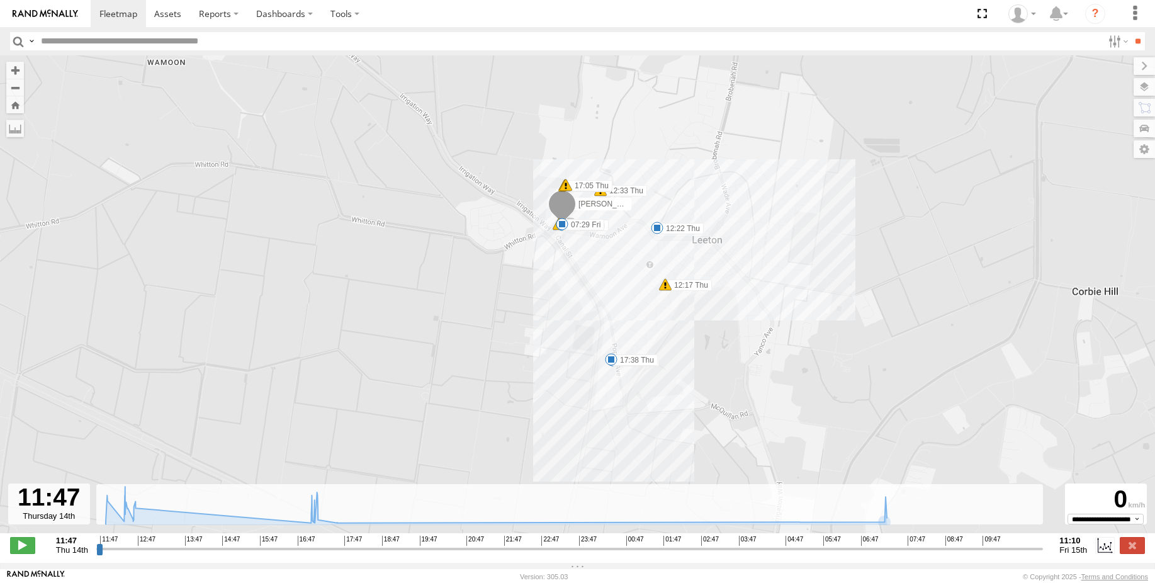
drag, startPoint x: 673, startPoint y: 348, endPoint x: 681, endPoint y: 365, distance: 18.6
click at [681, 365] on div "Roy - BT-50 11:51 Thu 12:22 Thu 12:34 Thu 17:08 Thu 17:38 Thu 07:29 Fri 12:17 T…" at bounding box center [577, 300] width 1155 height 491
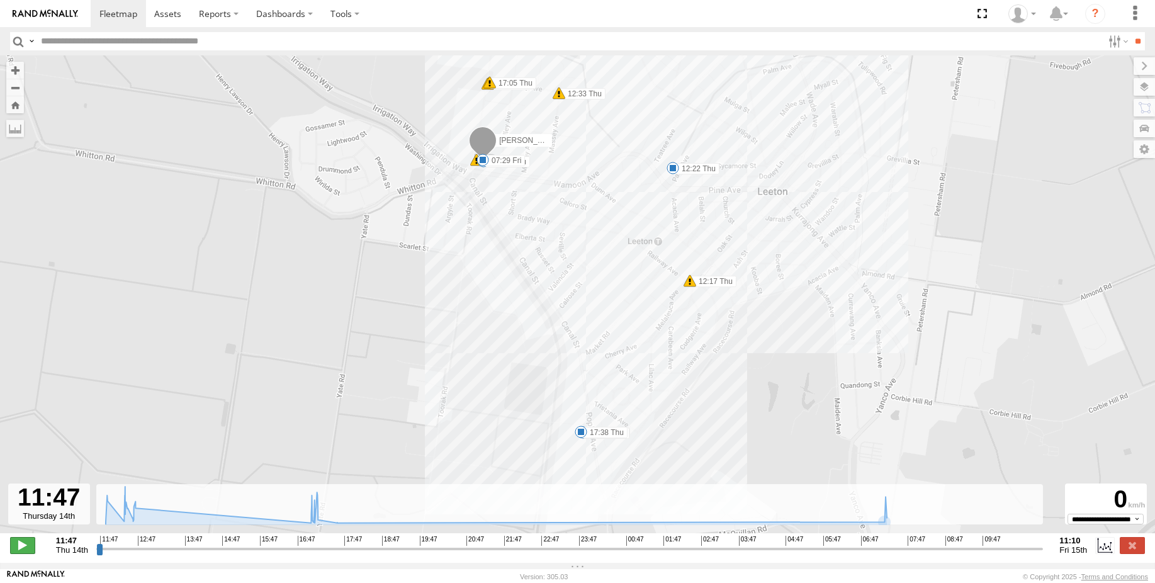
click at [23, 545] on span at bounding box center [22, 545] width 25 height 16
drag, startPoint x: 116, startPoint y: 557, endPoint x: 185, endPoint y: 557, distance: 69.2
click at [185, 555] on input "range" at bounding box center [569, 549] width 947 height 12
drag, startPoint x: 185, startPoint y: 557, endPoint x: 241, endPoint y: 557, distance: 56.0
click at [241, 555] on input "range" at bounding box center [569, 549] width 947 height 12
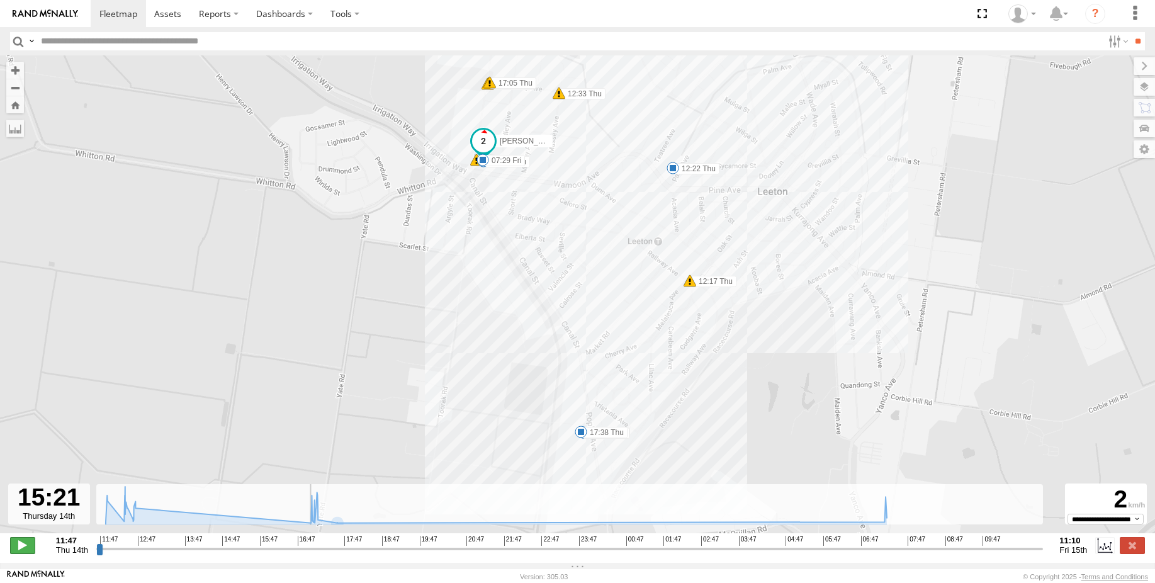
click at [20, 553] on span at bounding box center [22, 545] width 25 height 16
type input "**********"
click at [116, 22] on link at bounding box center [118, 13] width 55 height 27
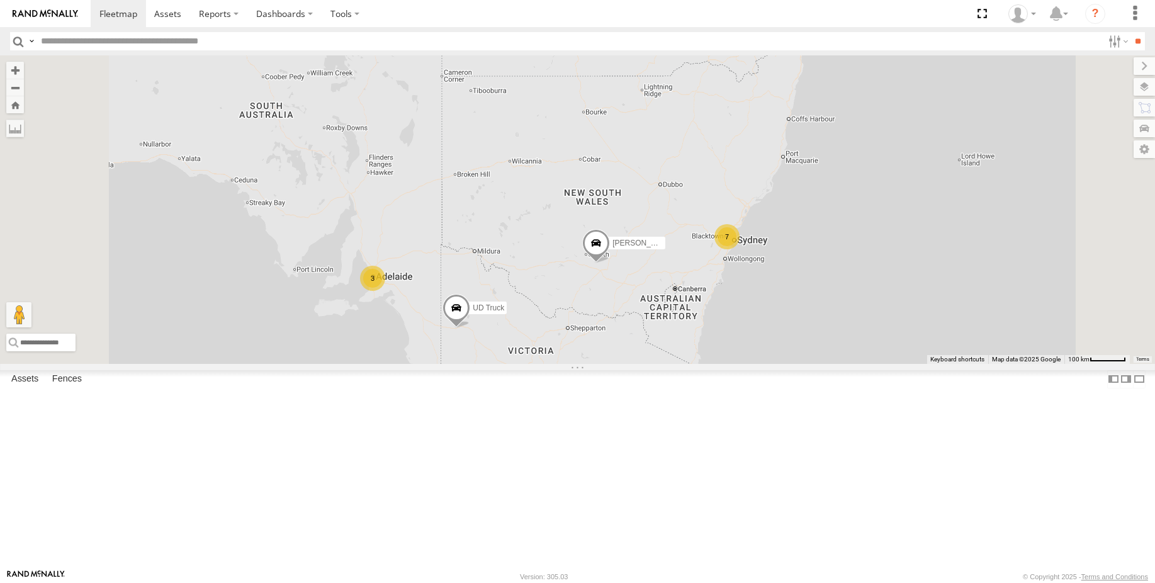
click at [470, 328] on span at bounding box center [457, 311] width 28 height 34
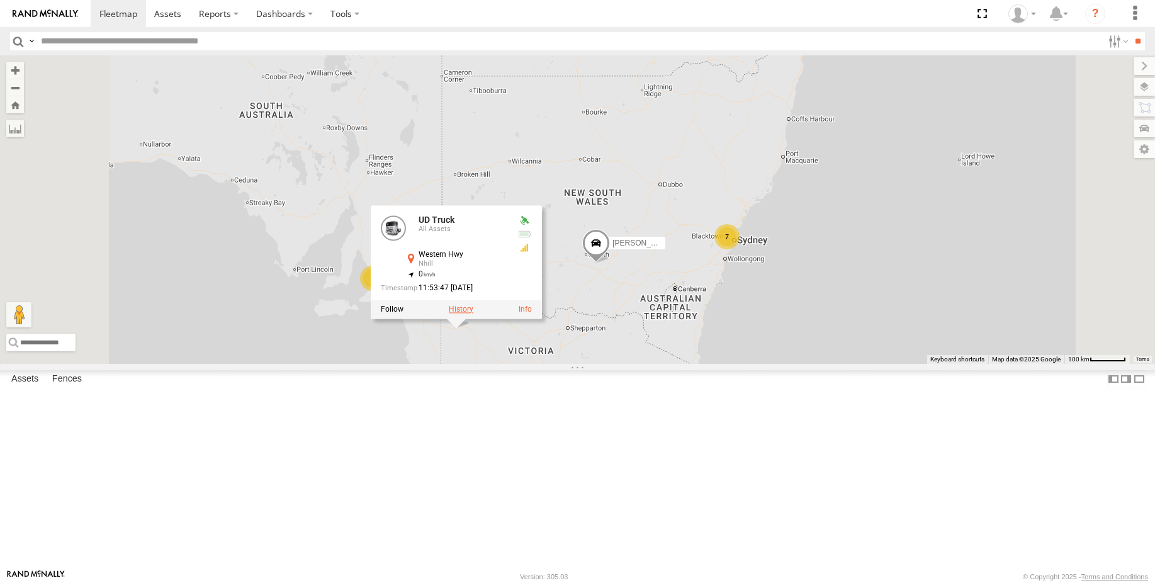
click at [473, 314] on label at bounding box center [461, 309] width 25 height 9
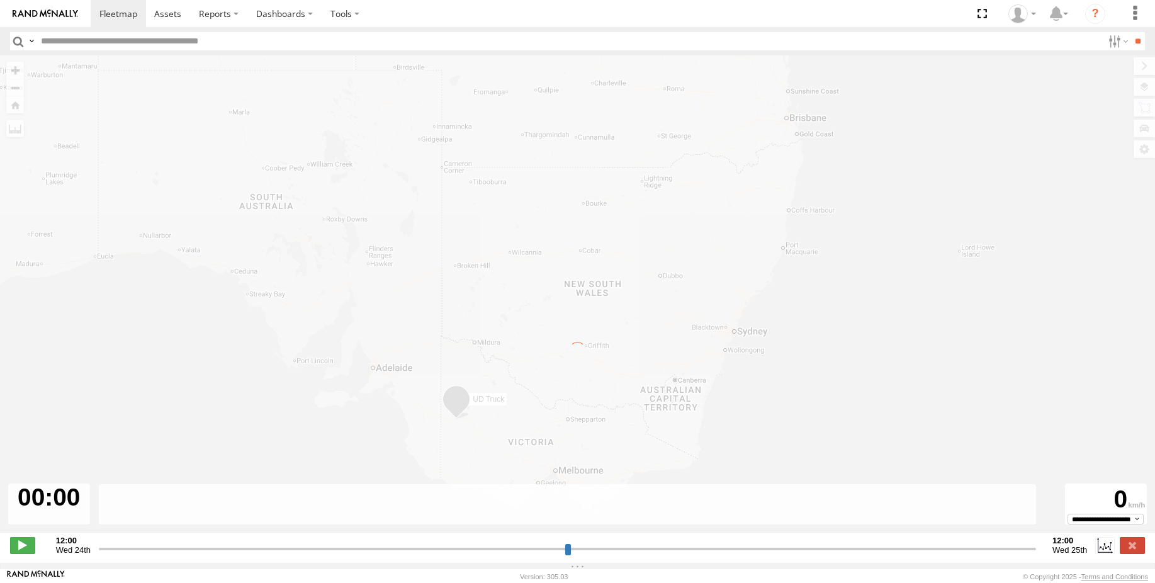
type input "**********"
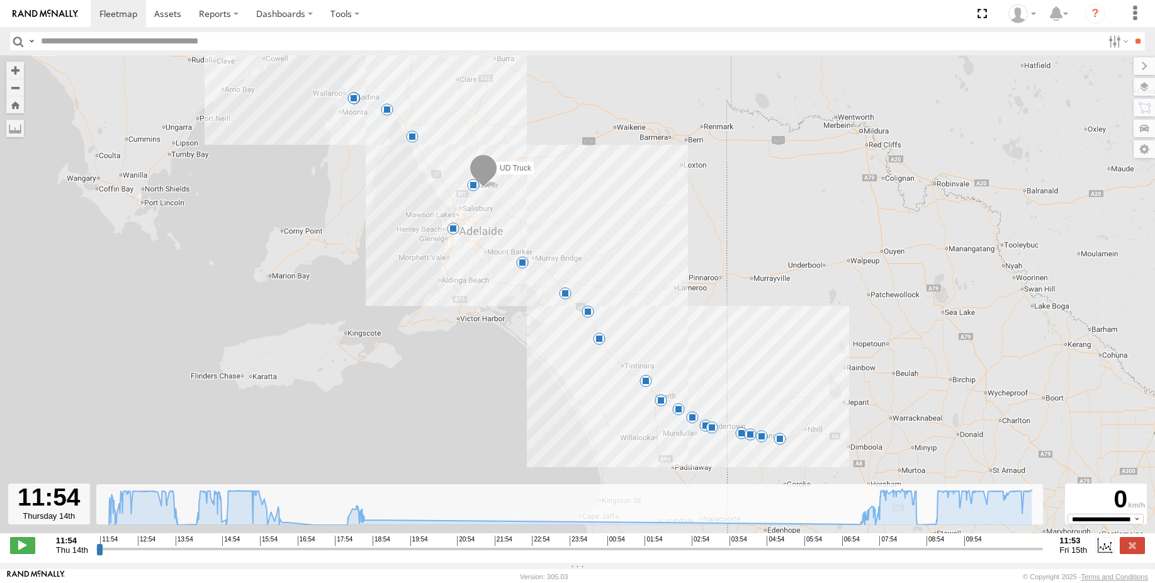
drag, startPoint x: 585, startPoint y: 428, endPoint x: 579, endPoint y: 394, distance: 34.6
click at [579, 394] on div "UD Truck 11:35 Fri 11:44 Fri 5 10 13:39 Thu 13:43 Thu 13:48 Thu 14:33 Thu 14 7 …" at bounding box center [577, 300] width 1155 height 491
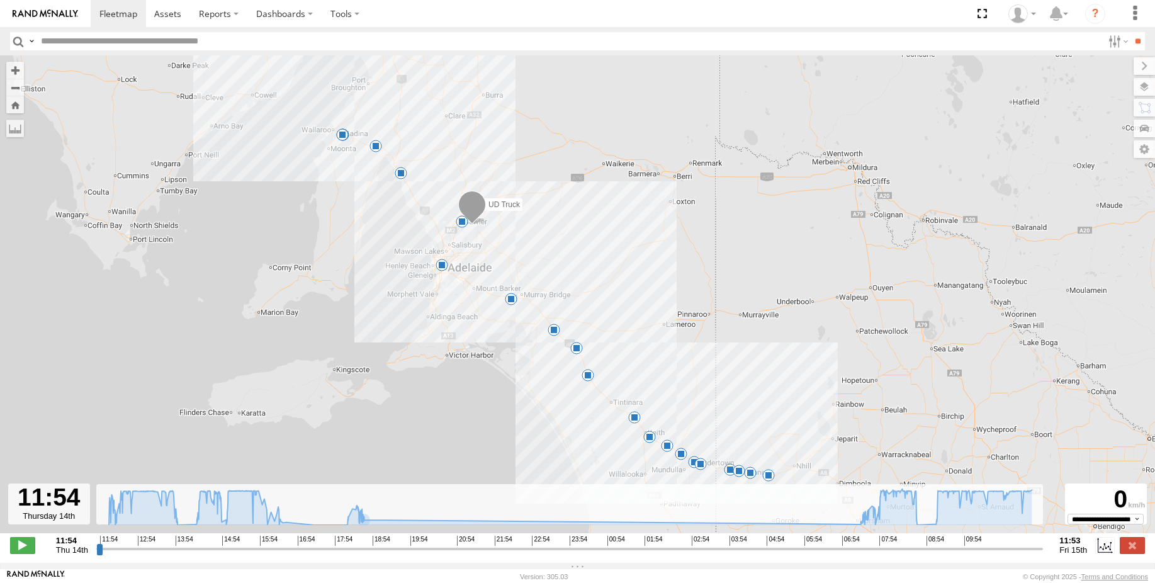
drag, startPoint x: 443, startPoint y: 312, endPoint x: 433, endPoint y: 342, distance: 31.7
click at [433, 342] on div "UD Truck 11:35 Fri 11:44 Fri 5 10 13:39 Thu 13:43 Thu 13:48 Thu 14:33 Thu 14 7 …" at bounding box center [577, 300] width 1155 height 491
click at [127, 13] on span at bounding box center [118, 14] width 38 height 12
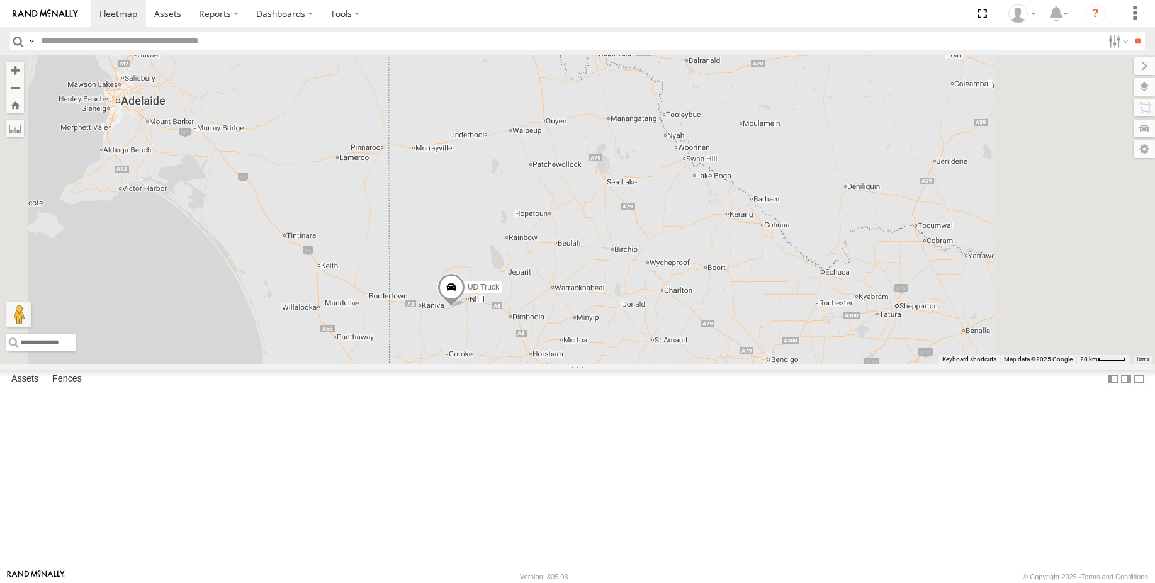
drag, startPoint x: 616, startPoint y: 429, endPoint x: 611, endPoint y: 410, distance: 20.2
click at [611, 363] on div "Roy - BT-50 UD Truck" at bounding box center [577, 209] width 1155 height 308
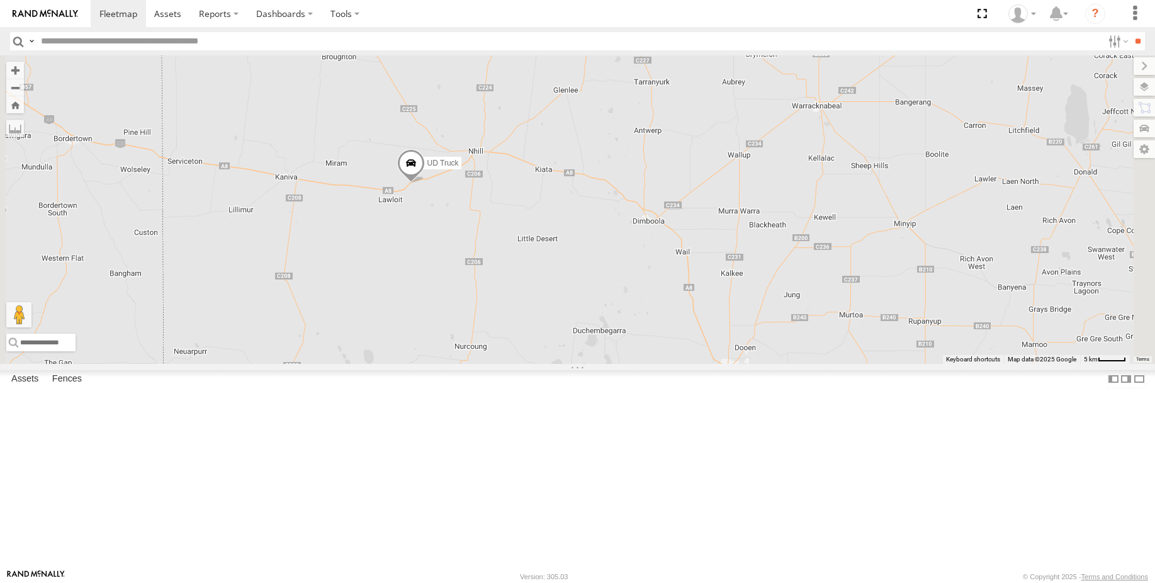
drag, startPoint x: 881, startPoint y: 516, endPoint x: 869, endPoint y: 470, distance: 46.9
click at [869, 363] on div "Roy - BT-50 UD Truck" at bounding box center [577, 209] width 1155 height 308
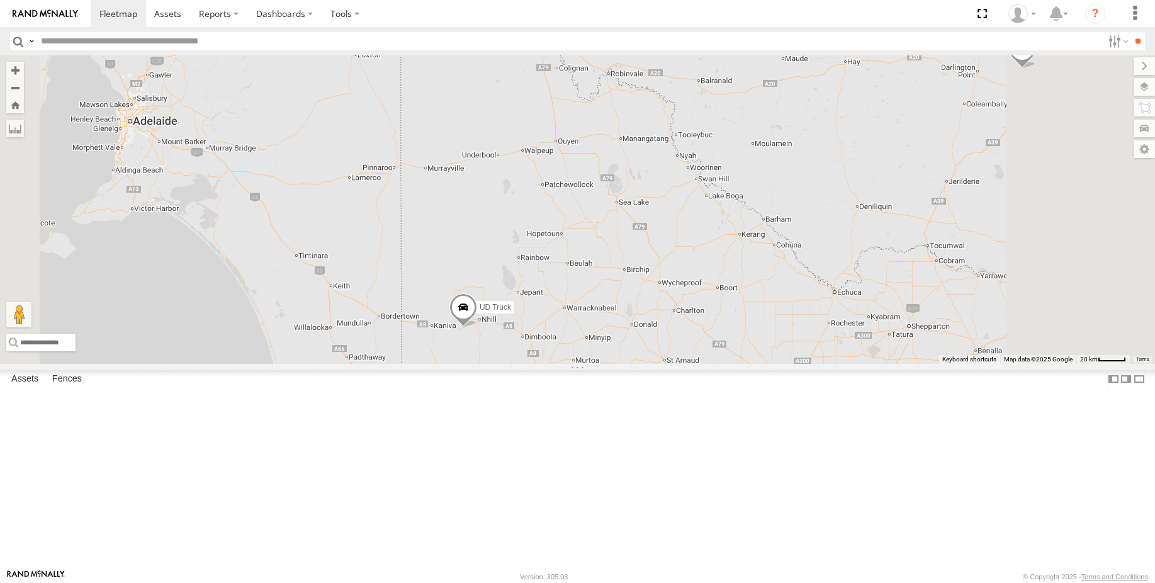
drag, startPoint x: 757, startPoint y: 218, endPoint x: 754, endPoint y: 264, distance: 46.1
click at [754, 264] on div "Roy - BT-50 UD Truck" at bounding box center [577, 209] width 1155 height 308
click at [703, 125] on div "Roy - BT-50 UD Truck" at bounding box center [577, 209] width 1155 height 308
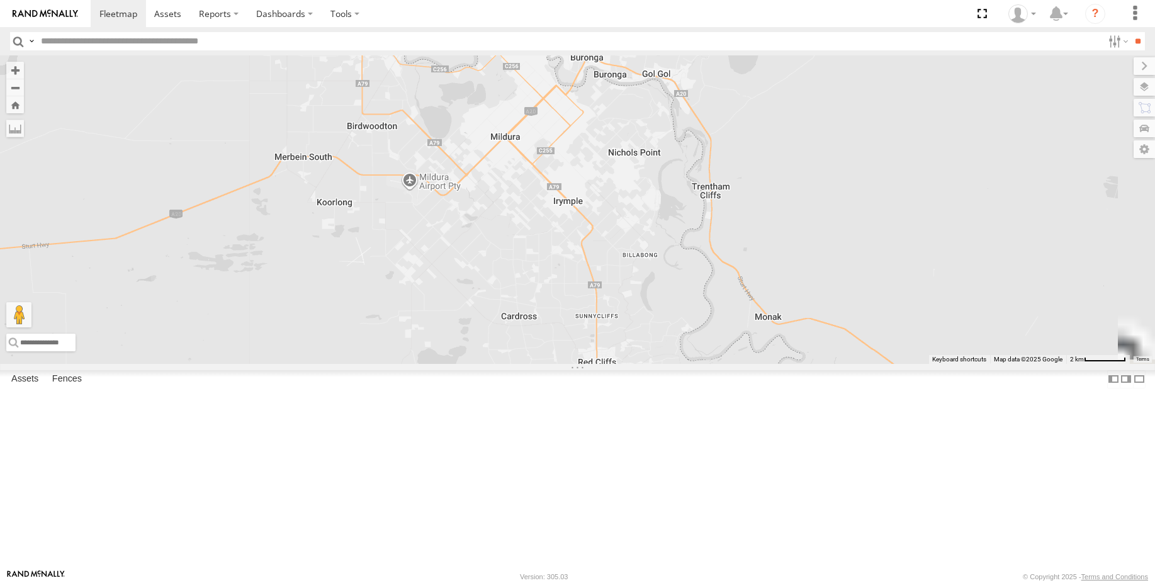
drag, startPoint x: 714, startPoint y: 211, endPoint x: 708, endPoint y: 329, distance: 118.5
click at [708, 329] on div "Roy - BT-50 UD Truck" at bounding box center [577, 209] width 1155 height 308
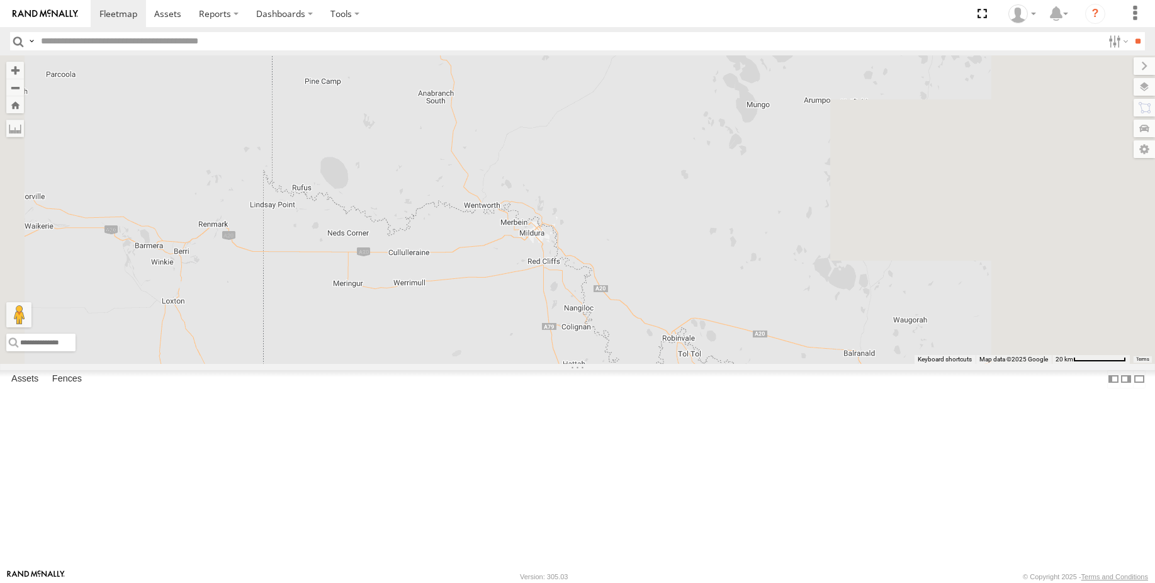
drag, startPoint x: 689, startPoint y: 419, endPoint x: 689, endPoint y: 305, distance: 113.9
click at [689, 306] on div "Roy - BT-50 UD Truck" at bounding box center [577, 209] width 1155 height 308
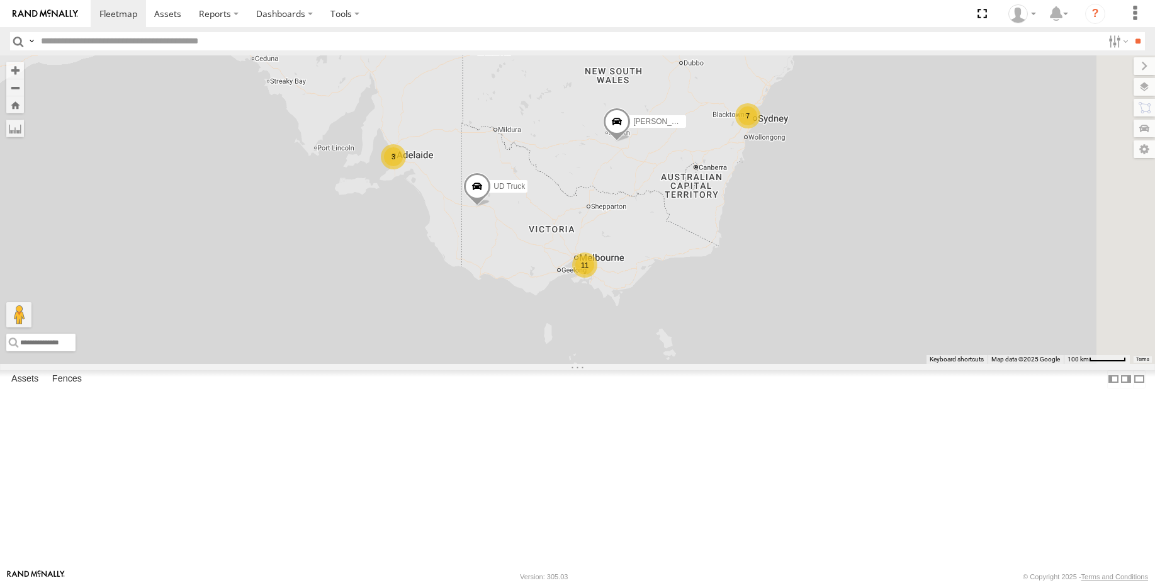
drag, startPoint x: 737, startPoint y: 384, endPoint x: 698, endPoint y: 302, distance: 90.9
click at [698, 302] on div "Roy - BT-50 UD Truck 7 11 3 3 6" at bounding box center [577, 209] width 1155 height 308
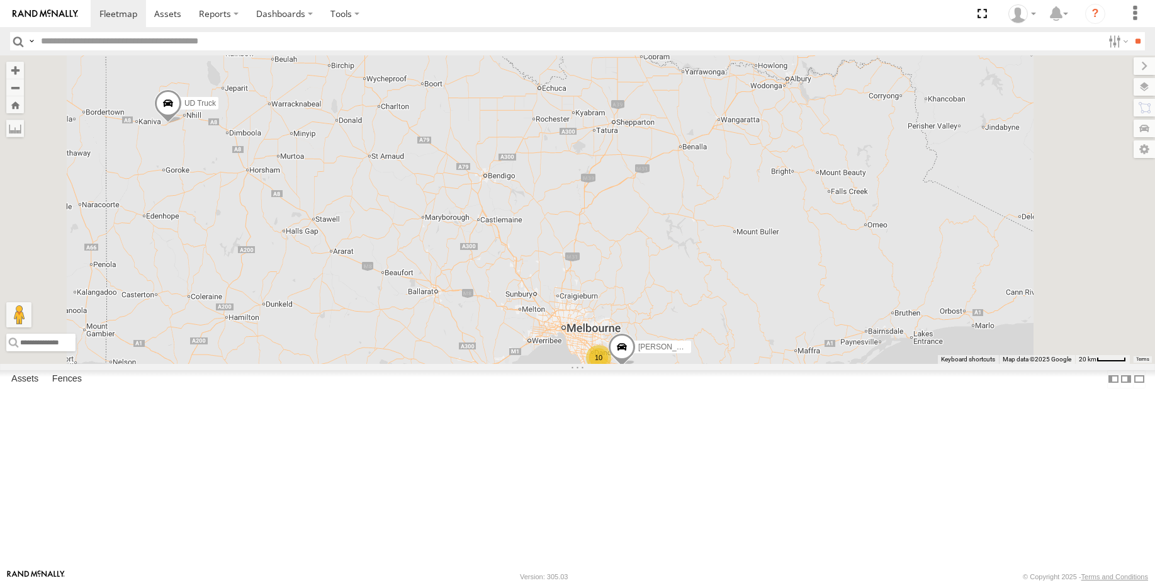
drag, startPoint x: 682, startPoint y: 263, endPoint x: 680, endPoint y: 424, distance: 161.2
click at [680, 363] on div "Roy - BT-50 UD Truck 10 Gerard - BT-50" at bounding box center [577, 209] width 1155 height 308
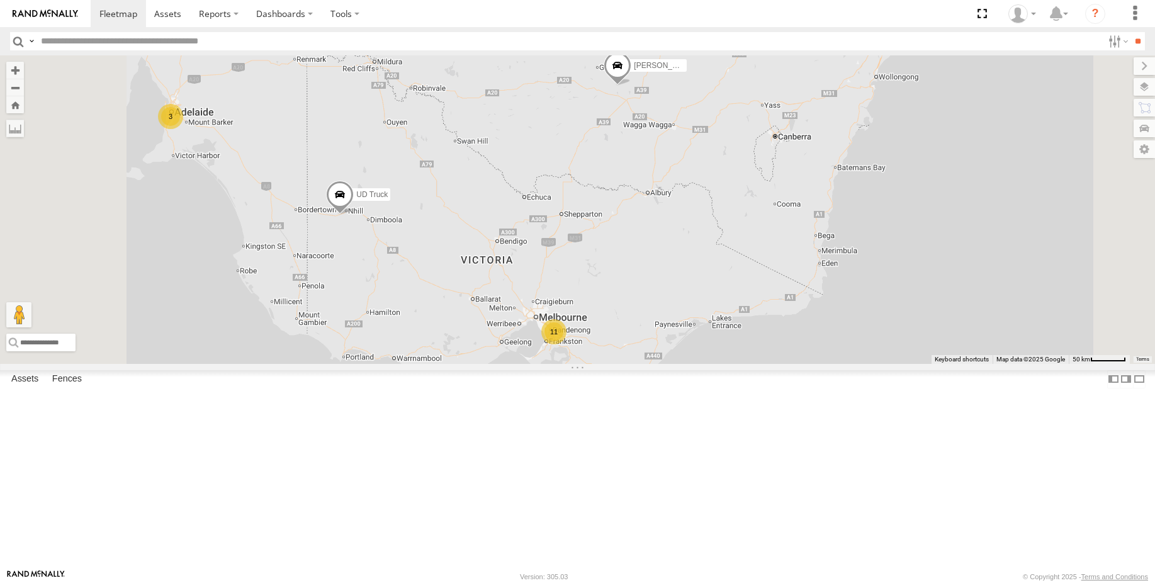
scroll to position [126, 0]
click at [168, 19] on span at bounding box center [167, 14] width 27 height 12
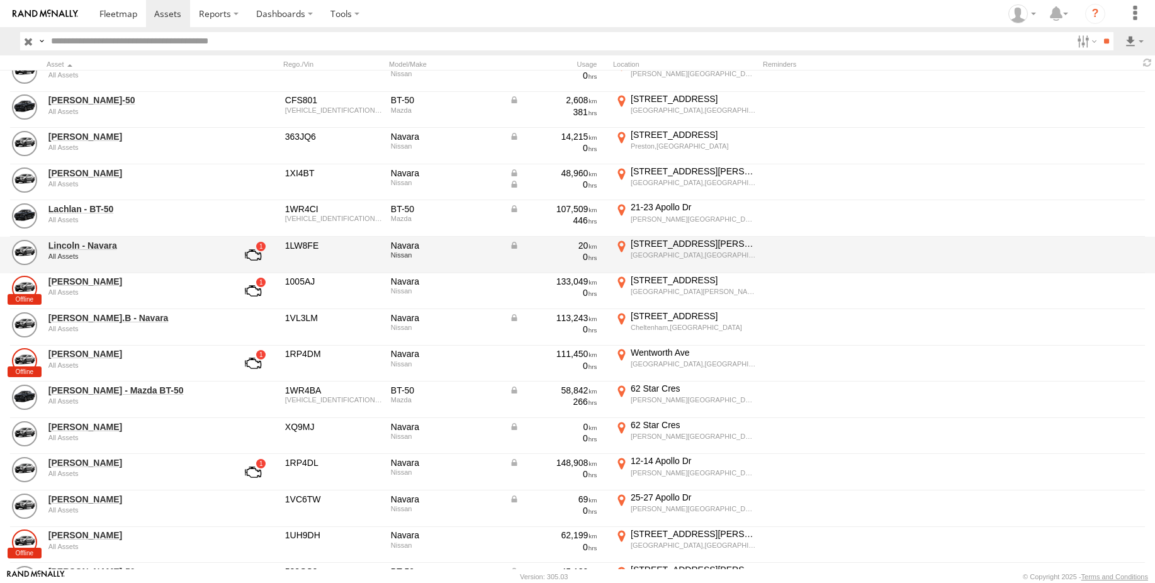
scroll to position [252, 0]
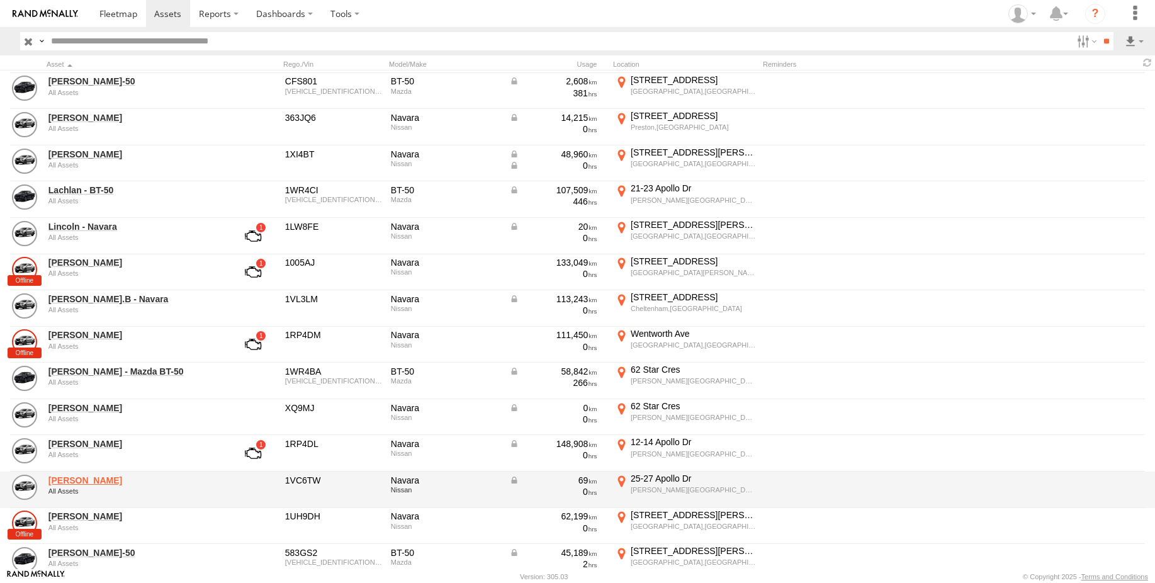
click at [93, 482] on link "[PERSON_NAME]" at bounding box center [134, 480] width 172 height 11
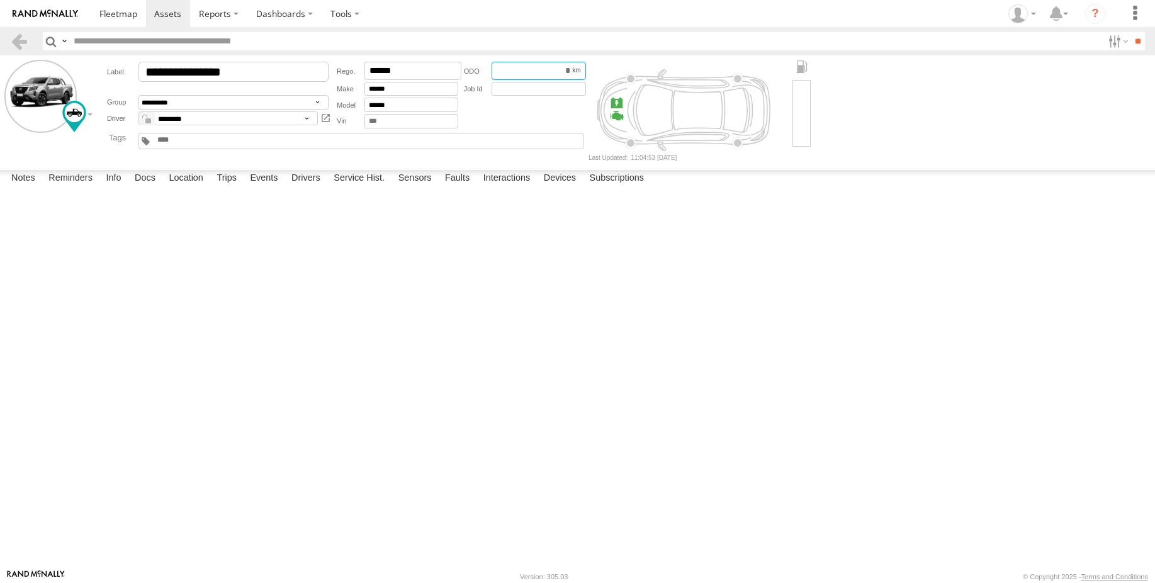
click at [565, 68] on input "**" at bounding box center [539, 71] width 94 height 18
type input "*******"
click at [554, 88] on input "text" at bounding box center [539, 89] width 94 height 14
click at [20, 41] on link at bounding box center [19, 41] width 18 height 18
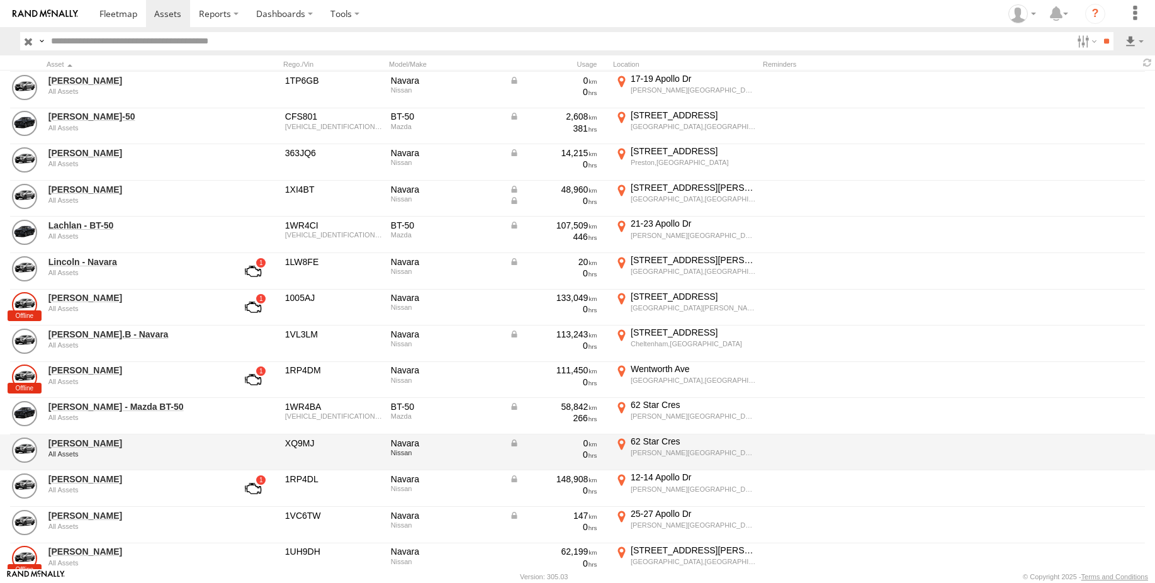
scroll to position [252, 0]
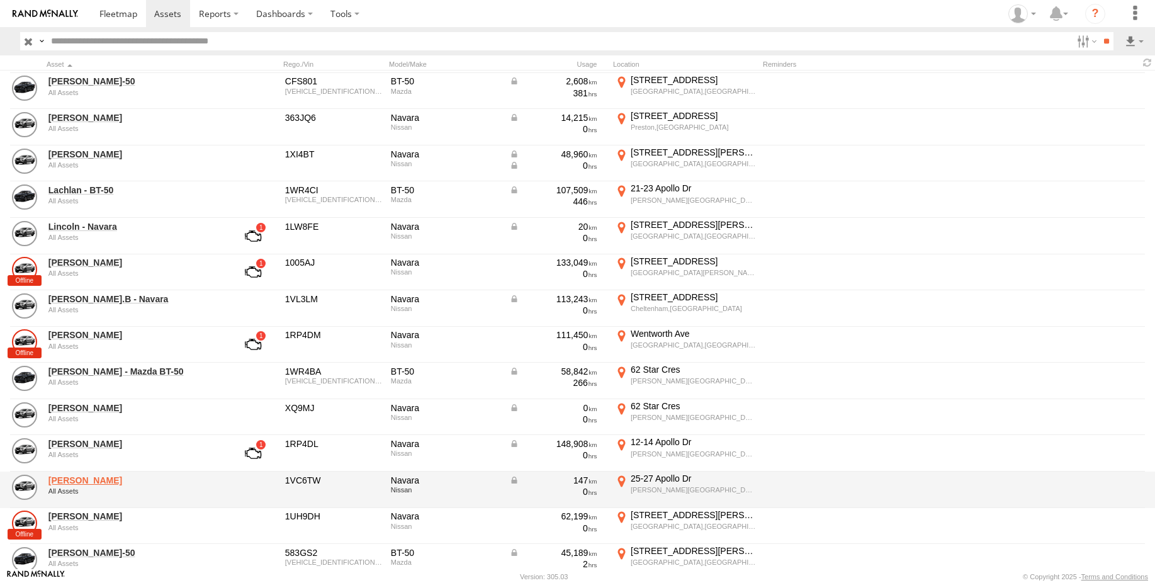
click at [98, 482] on link "[PERSON_NAME]" at bounding box center [134, 480] width 172 height 11
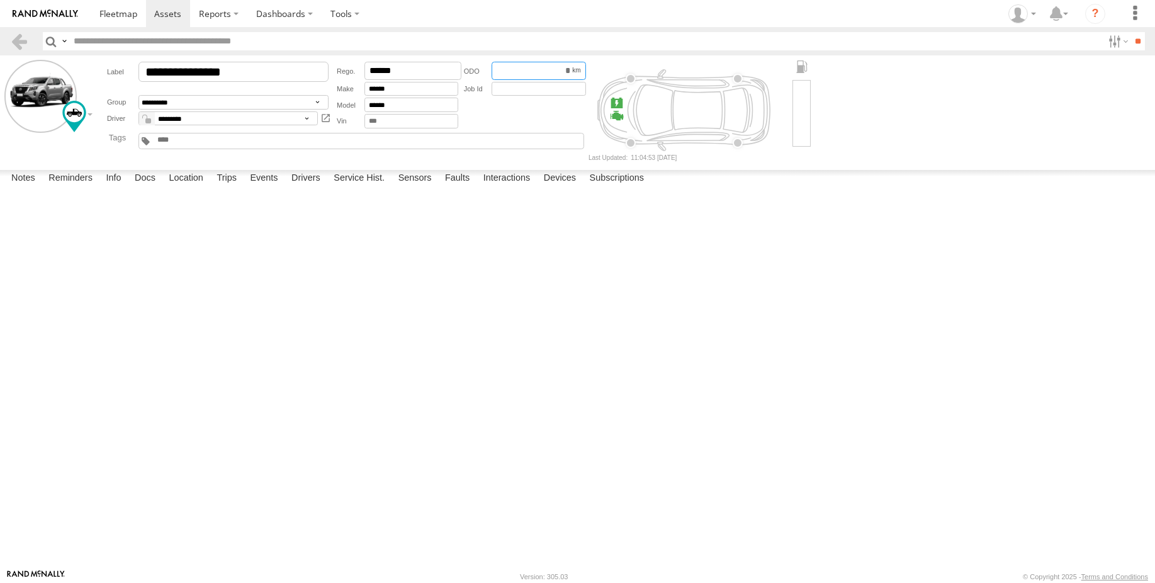
click at [567, 71] on input "***" at bounding box center [539, 71] width 94 height 18
type input "******"
click at [0, 0] on button "Save" at bounding box center [0, 0] width 0 height 0
click at [518, 69] on input "******" at bounding box center [539, 71] width 94 height 18
click at [115, 188] on label "Info" at bounding box center [113, 179] width 28 height 18
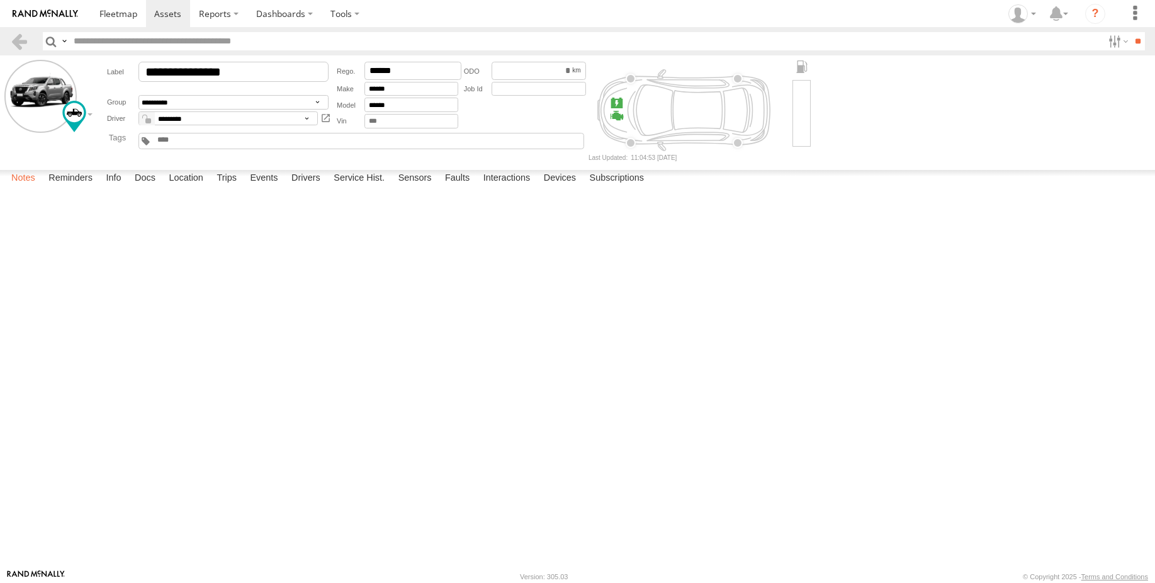
click at [36, 188] on label "Notes" at bounding box center [23, 179] width 37 height 18
click at [10, 40] on link at bounding box center [19, 41] width 18 height 18
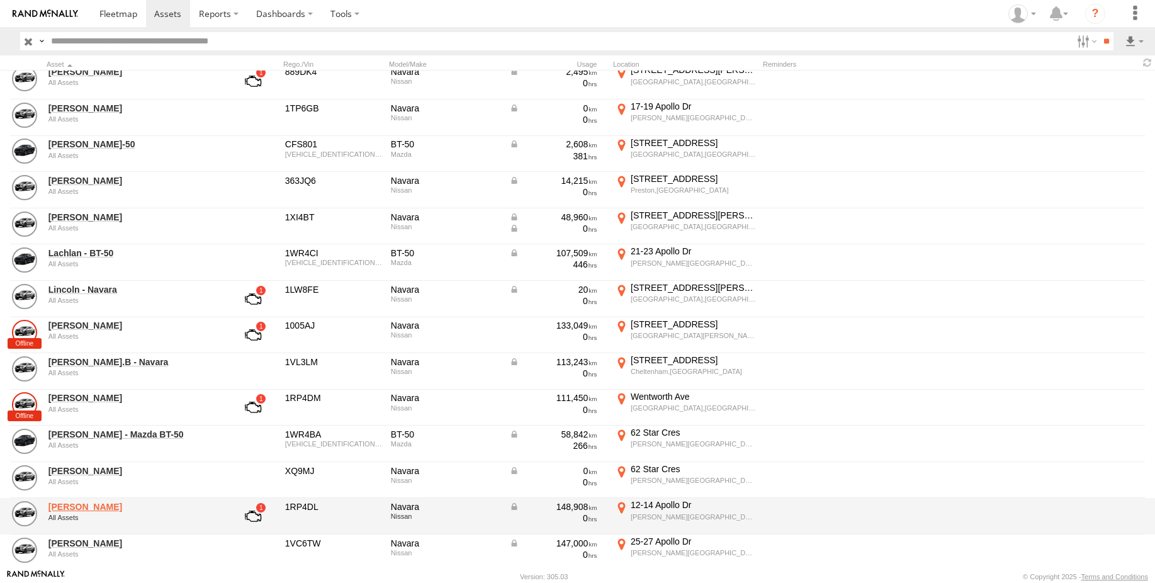
scroll to position [252, 0]
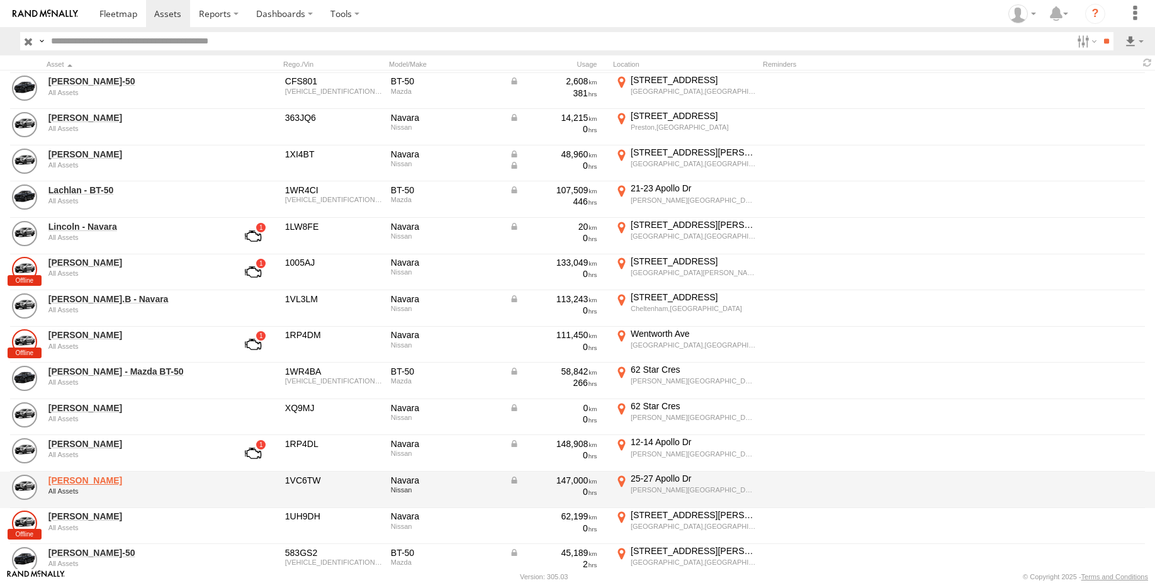
click at [79, 484] on link "[PERSON_NAME]" at bounding box center [134, 480] width 172 height 11
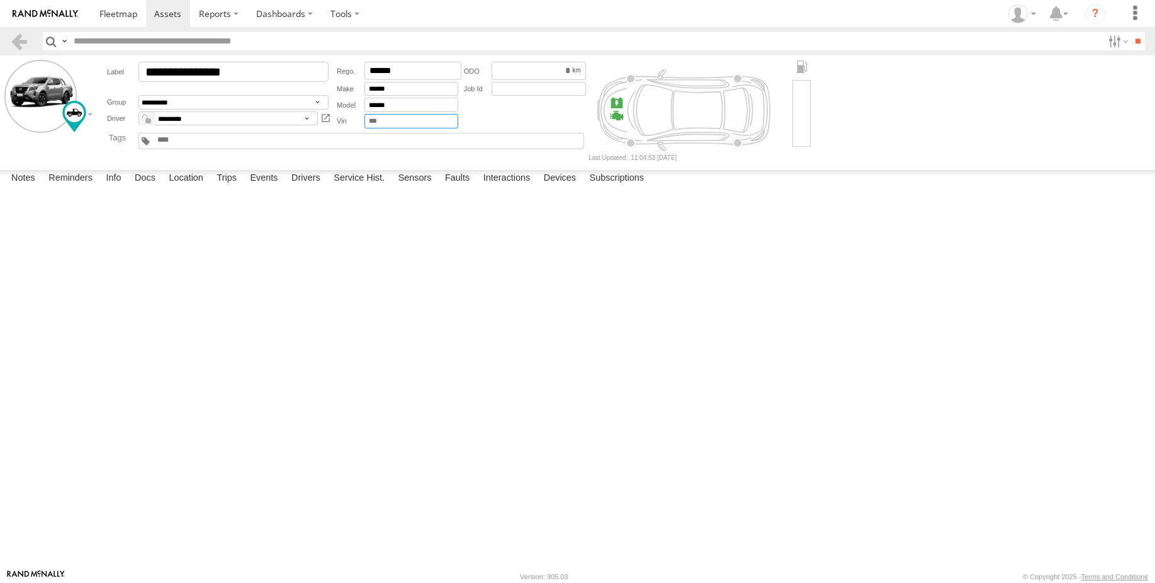
click at [398, 123] on input "text" at bounding box center [412, 121] width 94 height 14
